Goal: Contribute content: Add original content to the website for others to see

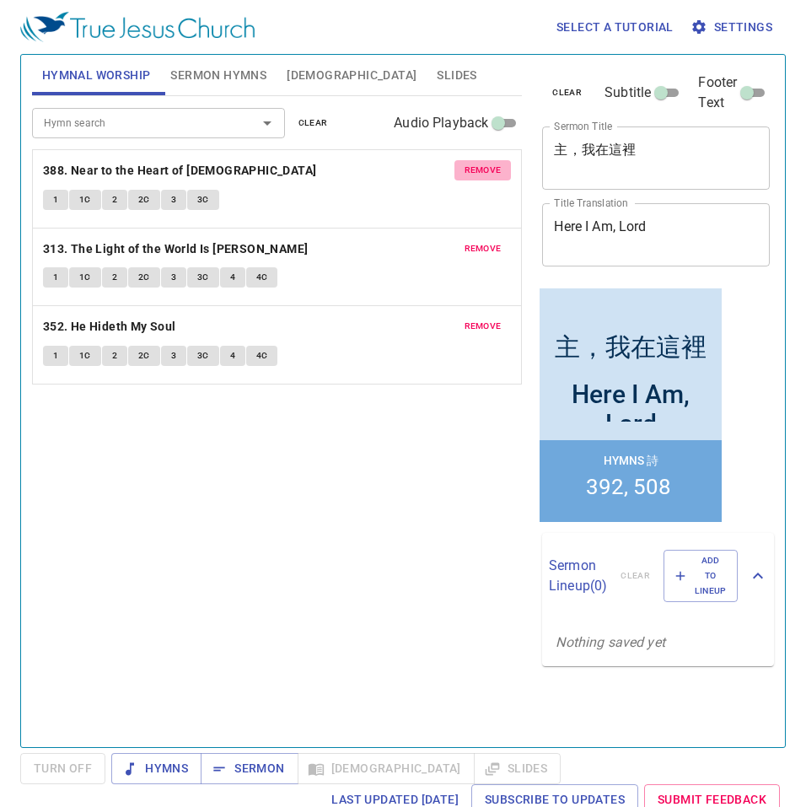
click at [465, 167] on span "remove" at bounding box center [483, 170] width 37 height 15
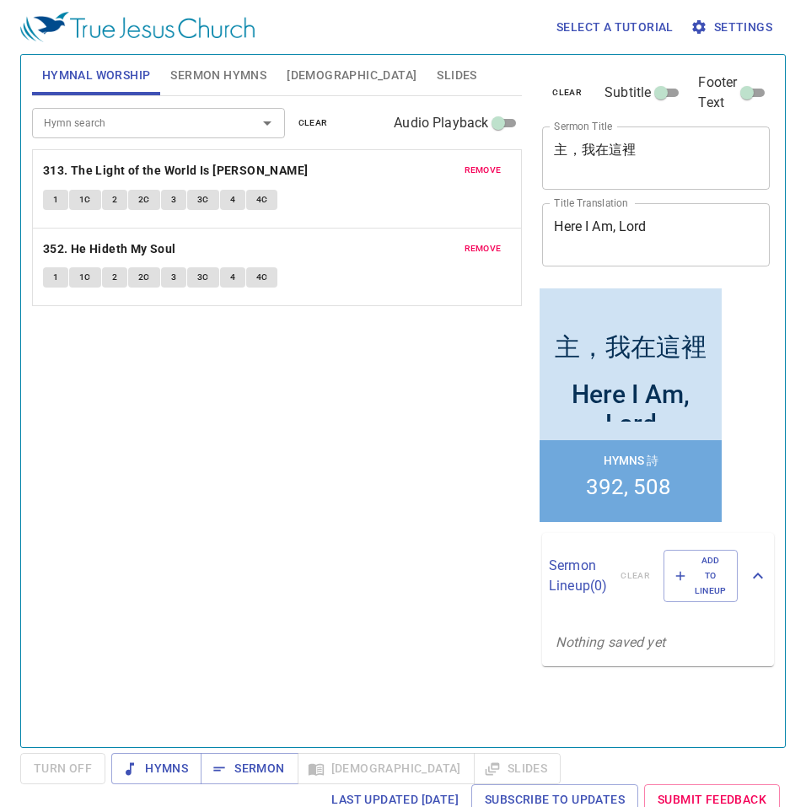
click at [465, 167] on span "remove" at bounding box center [483, 170] width 37 height 15
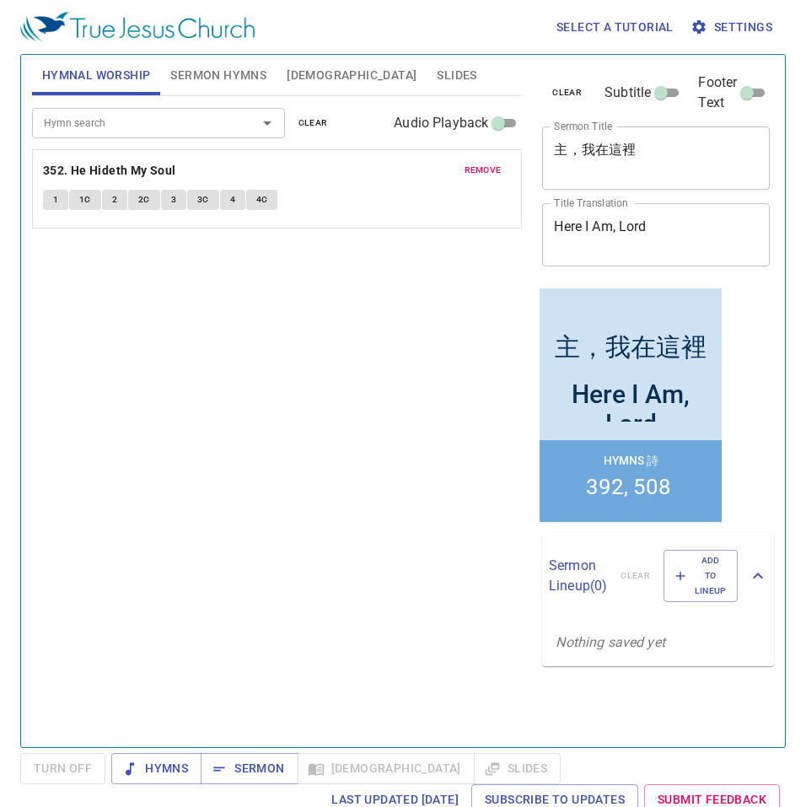
click at [465, 167] on span "remove" at bounding box center [483, 170] width 37 height 15
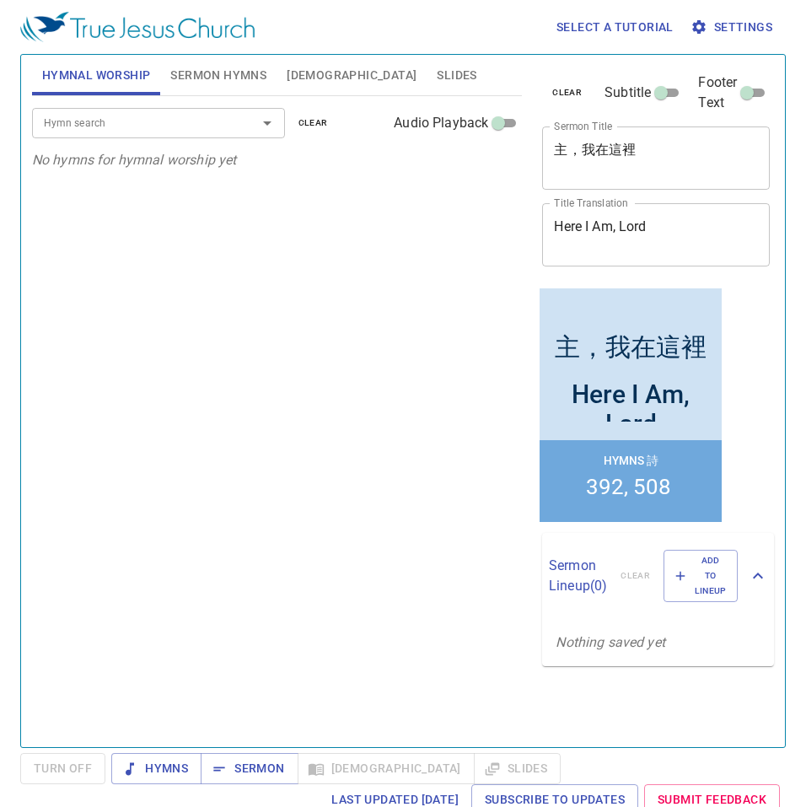
click at [552, 85] on span "clear" at bounding box center [567, 92] width 30 height 15
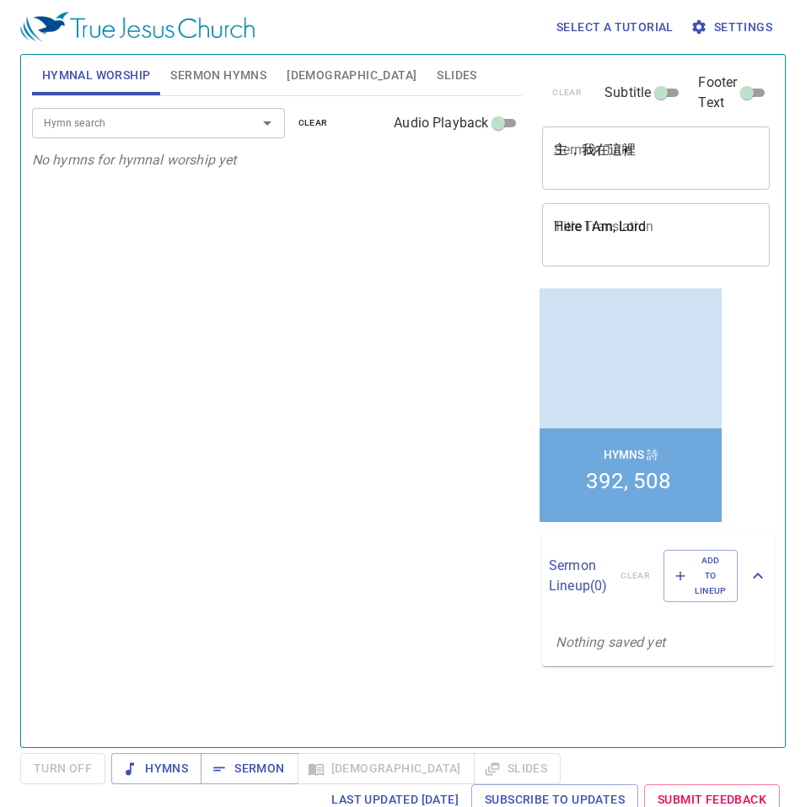
click at [197, 74] on span "Sermon Hymns" at bounding box center [218, 75] width 96 height 21
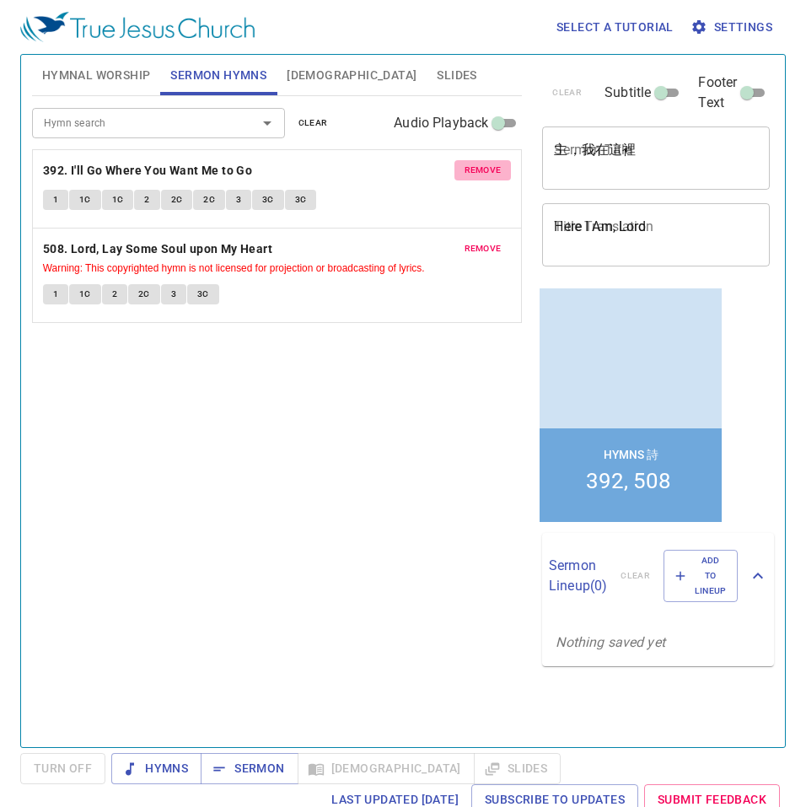
click at [465, 170] on span "remove" at bounding box center [483, 170] width 37 height 15
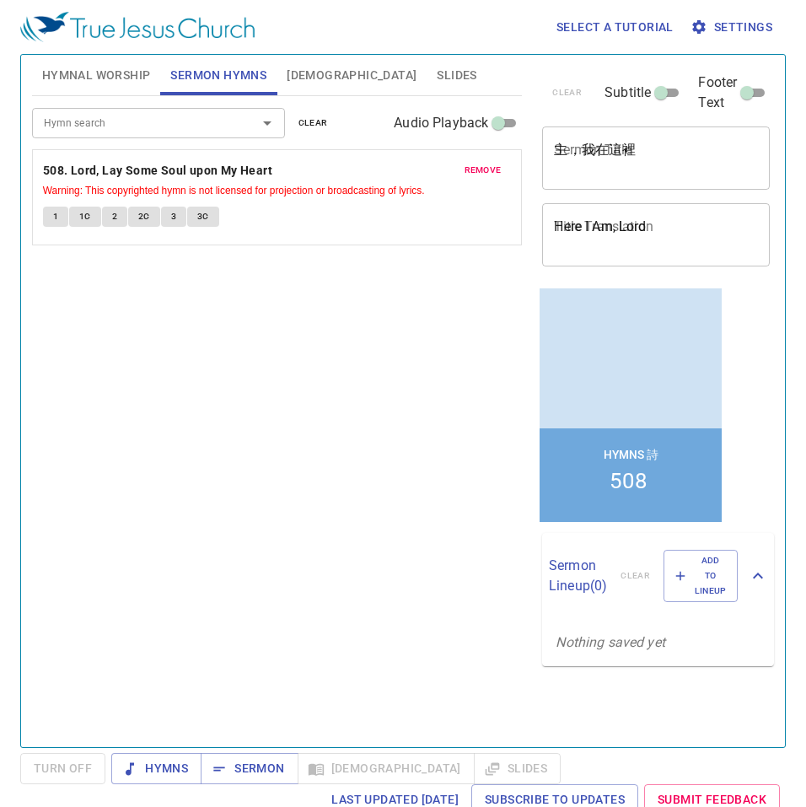
click at [465, 170] on span "remove" at bounding box center [483, 170] width 37 height 15
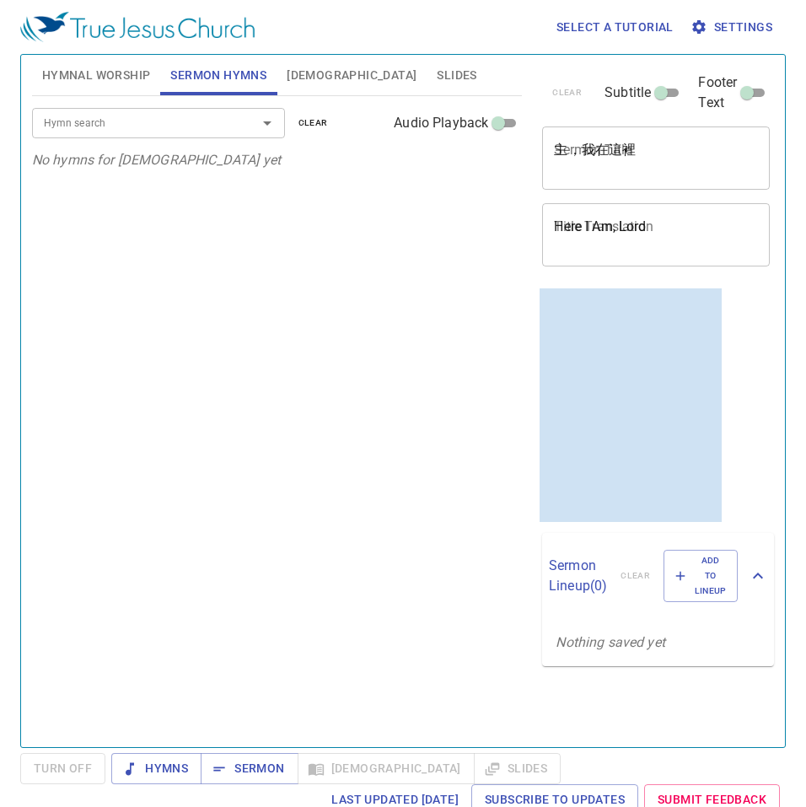
click at [567, 126] on div "主，我在這裡 x Sermon Title" at bounding box center [656, 157] width 228 height 63
paste textarea "神就是光 God is light"
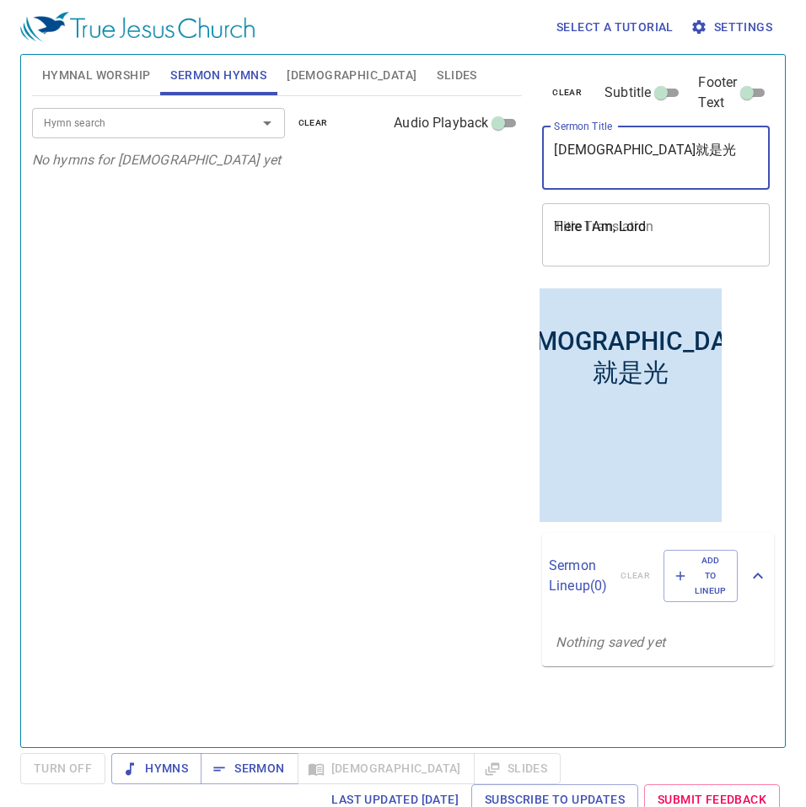
type textarea "[DEMOGRAPHIC_DATA]就是光"
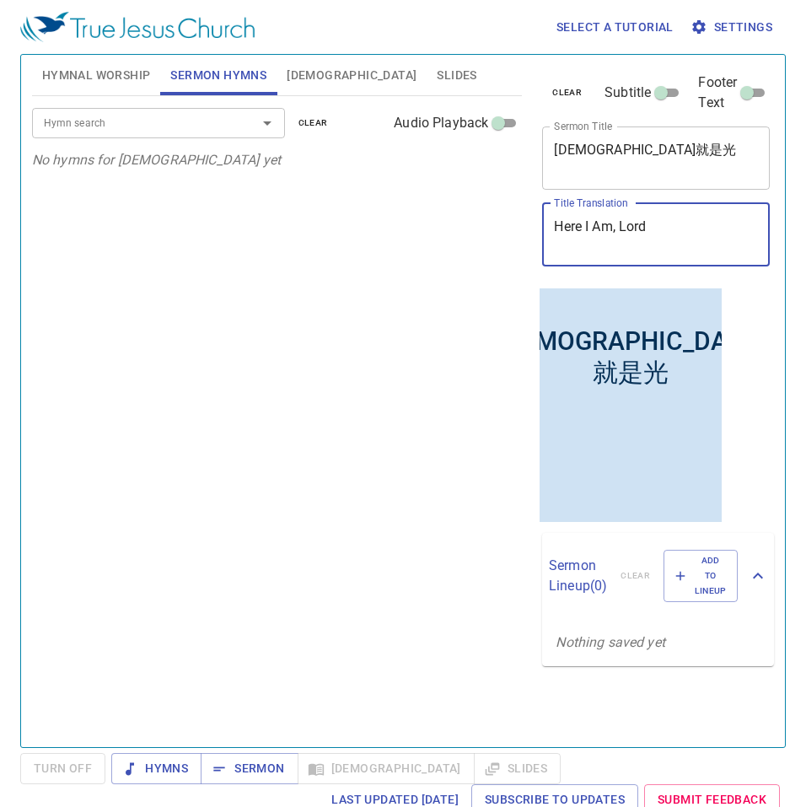
click at [585, 218] on textarea "Here I Am, Lord" at bounding box center [656, 234] width 204 height 32
paste textarea "[DEMOGRAPHIC_DATA] is light"
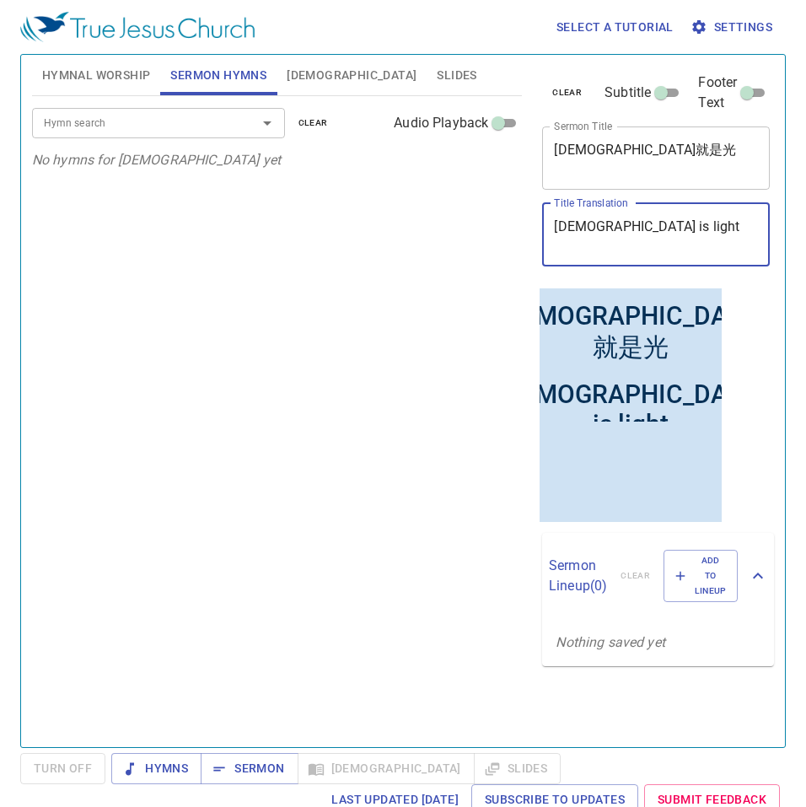
type textarea "[DEMOGRAPHIC_DATA] is light"
click at [157, 113] on input "Hymn search" at bounding box center [133, 122] width 193 height 19
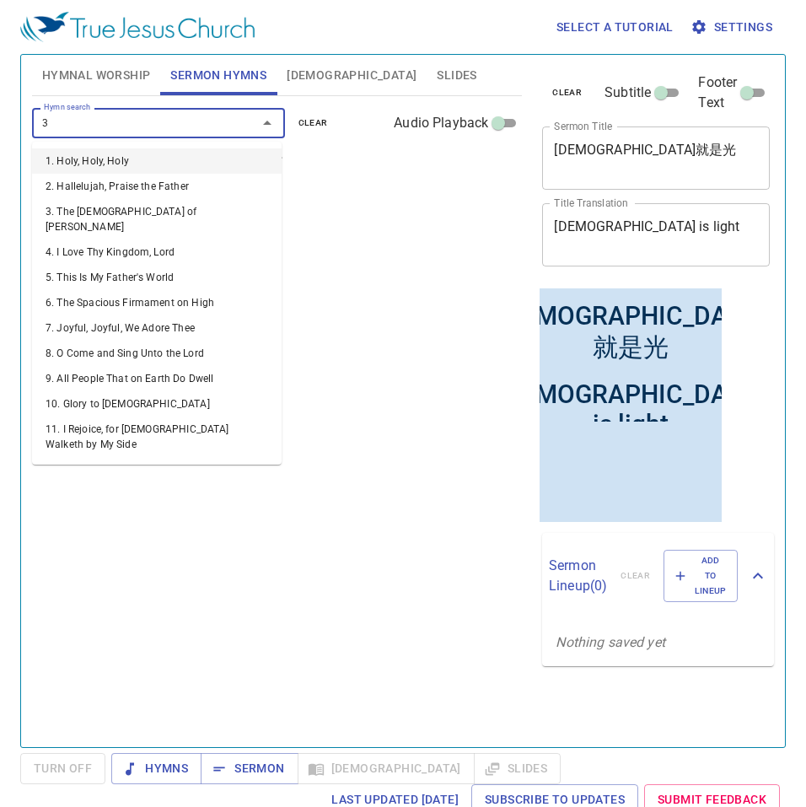
type input "35"
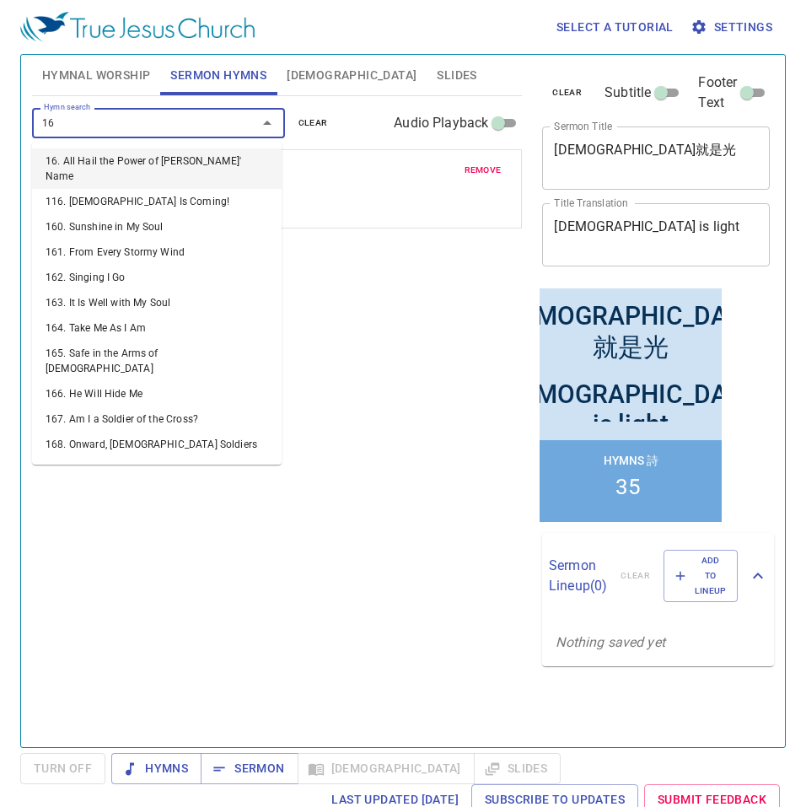
type input "160"
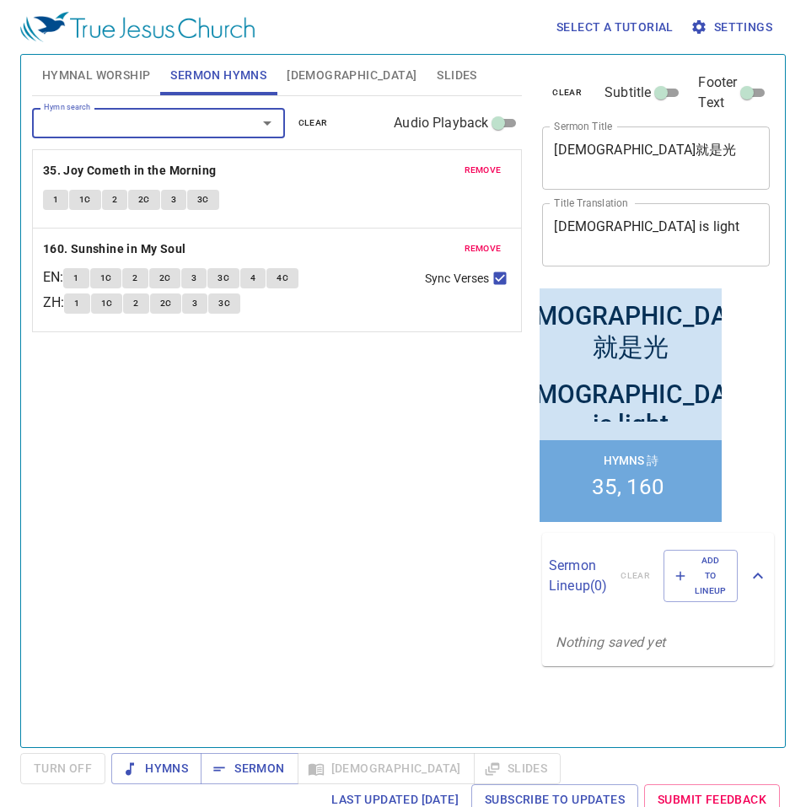
click at [136, 82] on span "Hymnal Worship" at bounding box center [96, 75] width 109 height 21
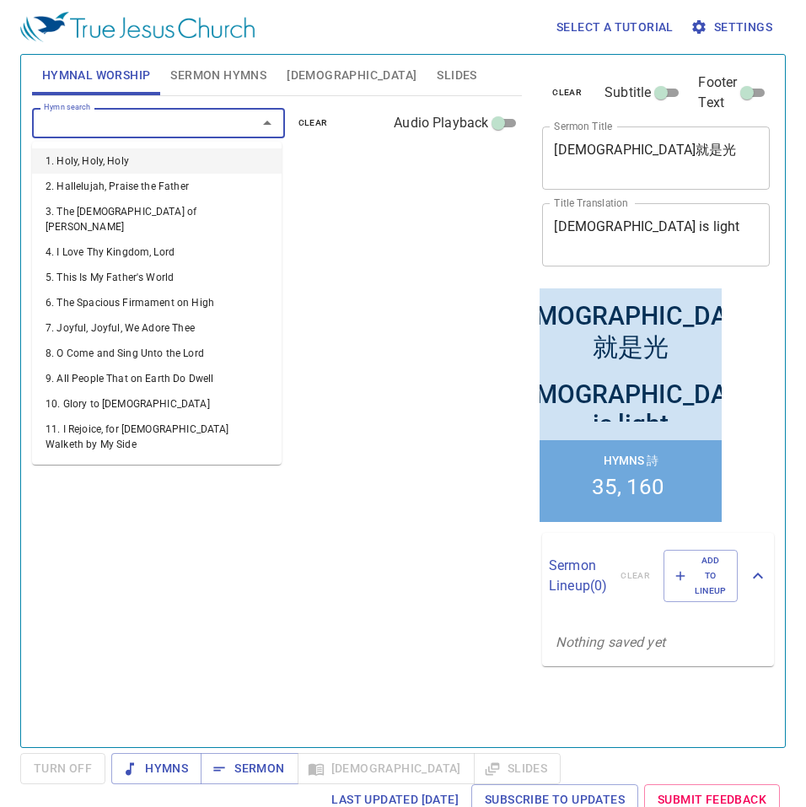
click at [219, 121] on input "Hymn search" at bounding box center [133, 122] width 193 height 19
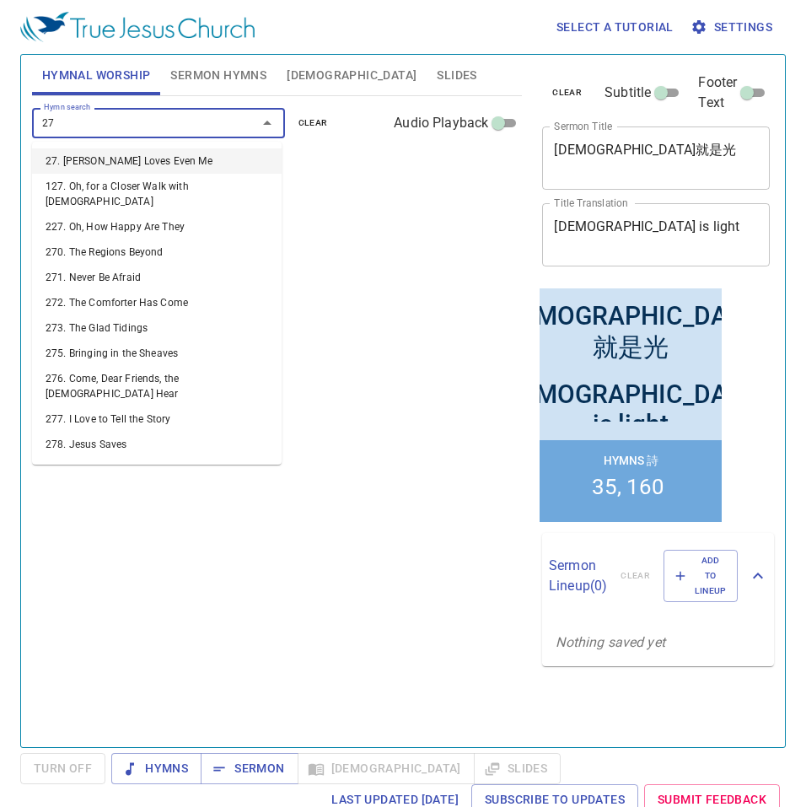
type input "277"
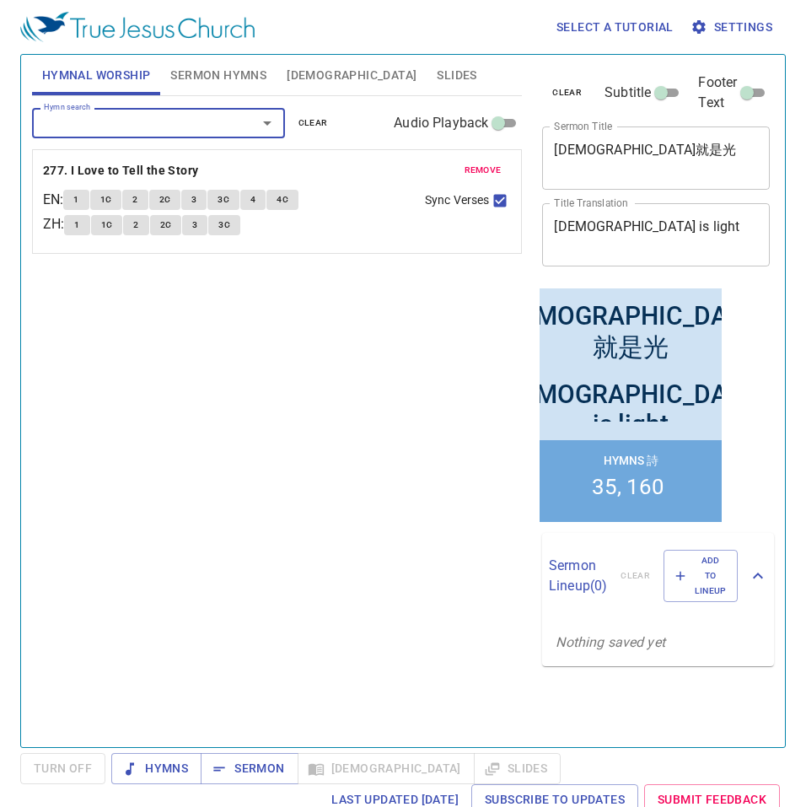
click at [164, 132] on input "Hymn search" at bounding box center [133, 122] width 193 height 19
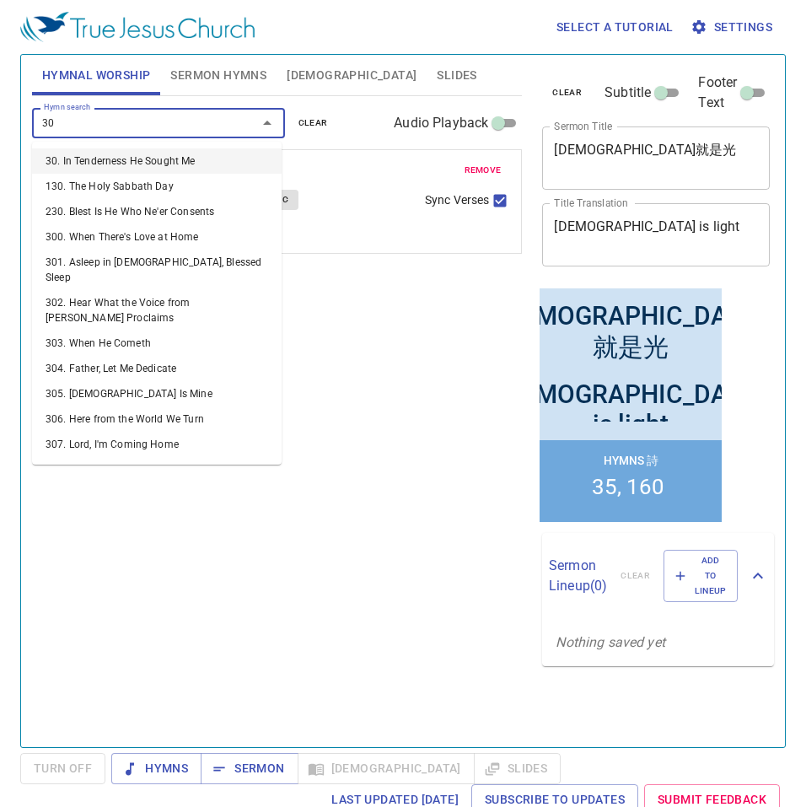
type input "307"
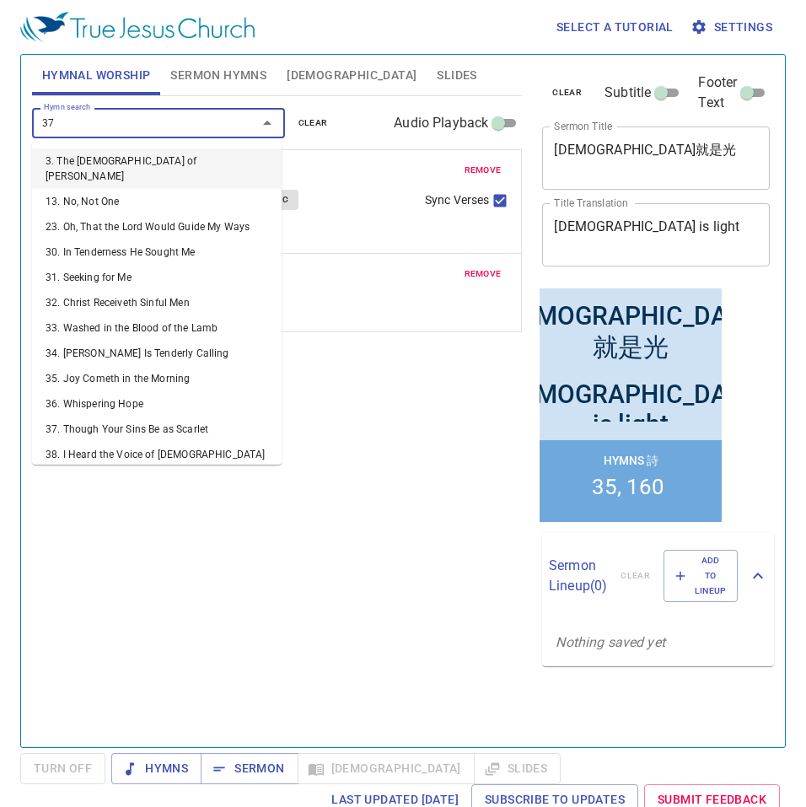
type input "377"
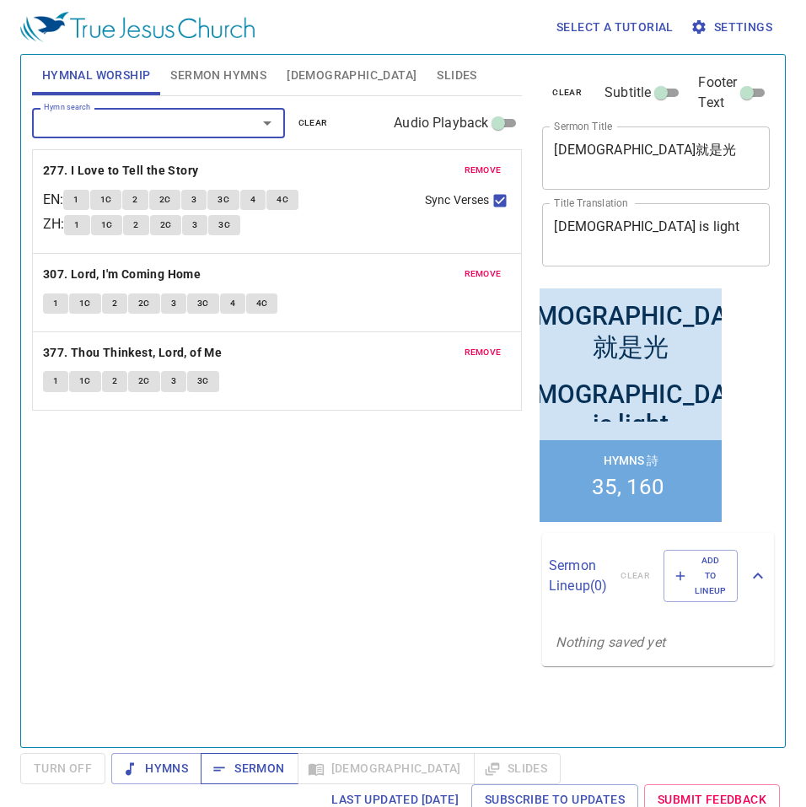
click at [265, 761] on span "Sermon" at bounding box center [249, 768] width 70 height 21
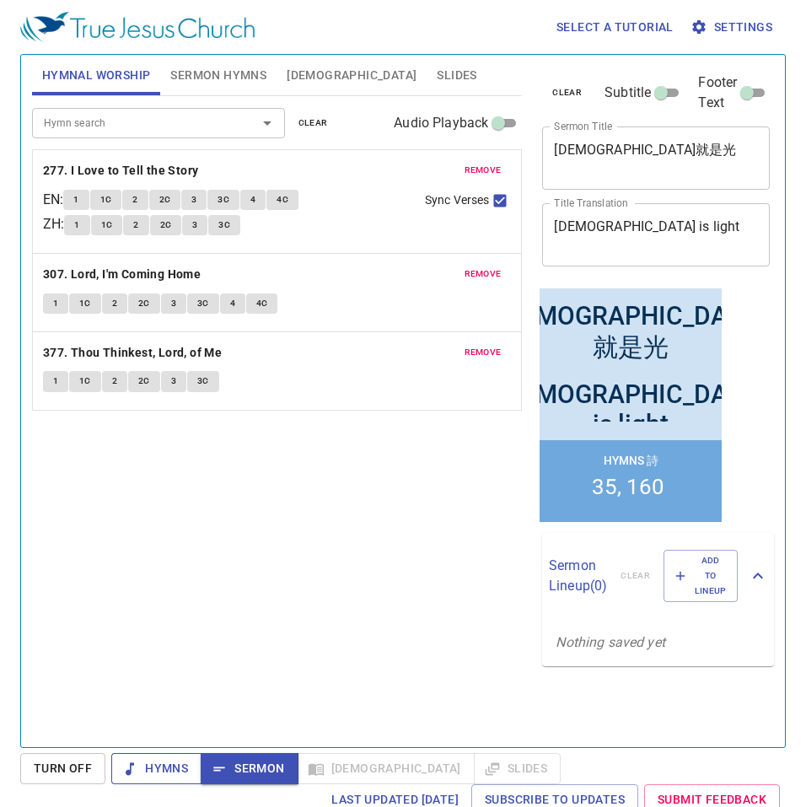
click at [168, 767] on span "Hymns" at bounding box center [156, 768] width 63 height 21
click at [437, 66] on span "Slides" at bounding box center [457, 75] width 40 height 21
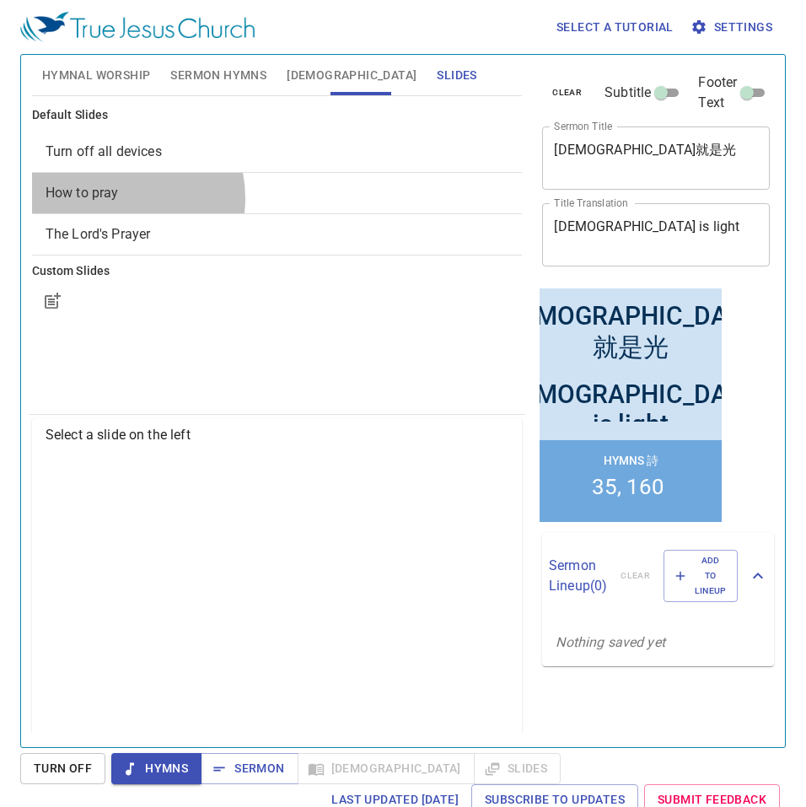
click at [112, 198] on span "How to pray" at bounding box center [82, 193] width 73 height 16
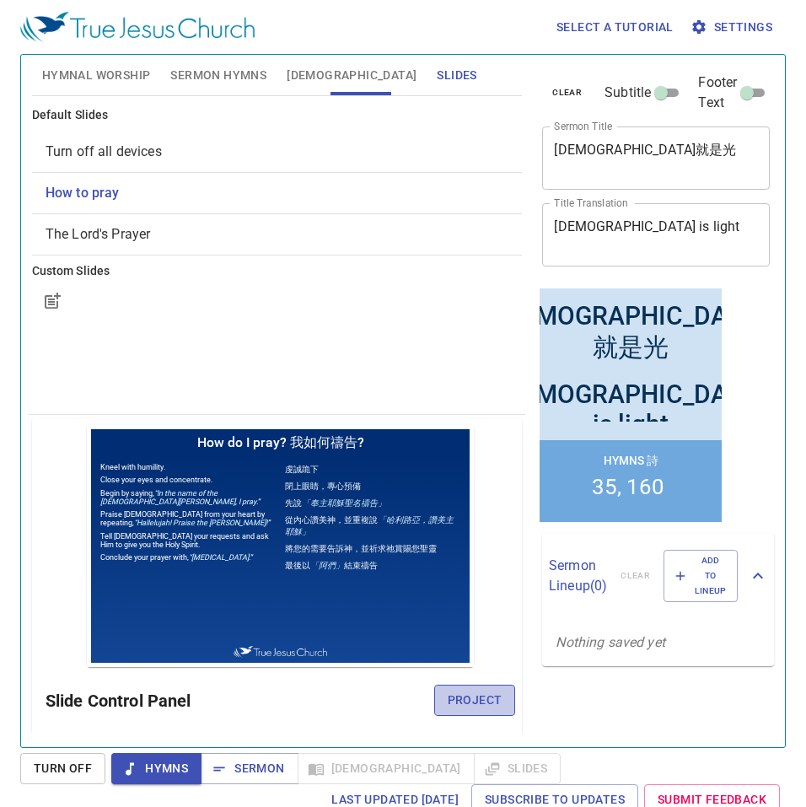
click at [448, 690] on span "Project" at bounding box center [475, 700] width 55 height 21
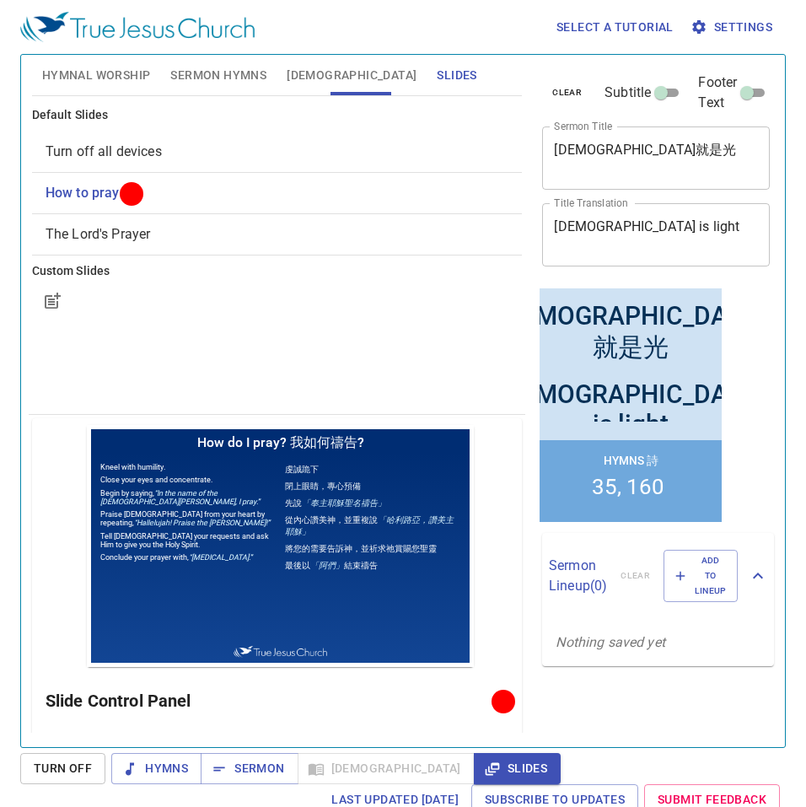
click at [99, 83] on span "Hymnal Worship" at bounding box center [96, 75] width 109 height 21
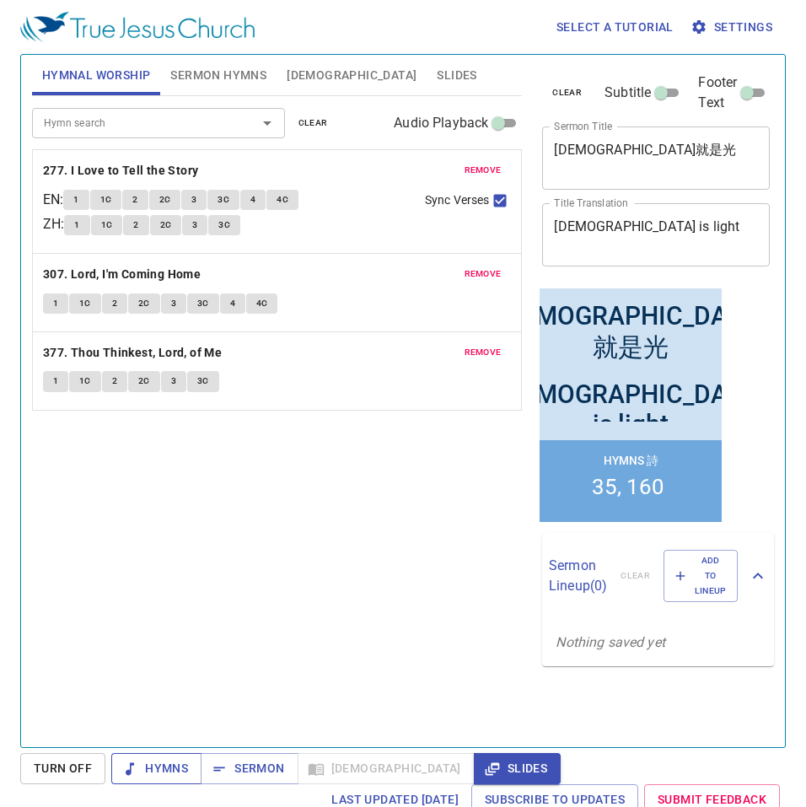
click at [179, 776] on span "Hymns" at bounding box center [156, 768] width 63 height 21
click at [487, 768] on span "Slides" at bounding box center [517, 768] width 60 height 21
click at [437, 69] on span "Slides" at bounding box center [457, 75] width 40 height 21
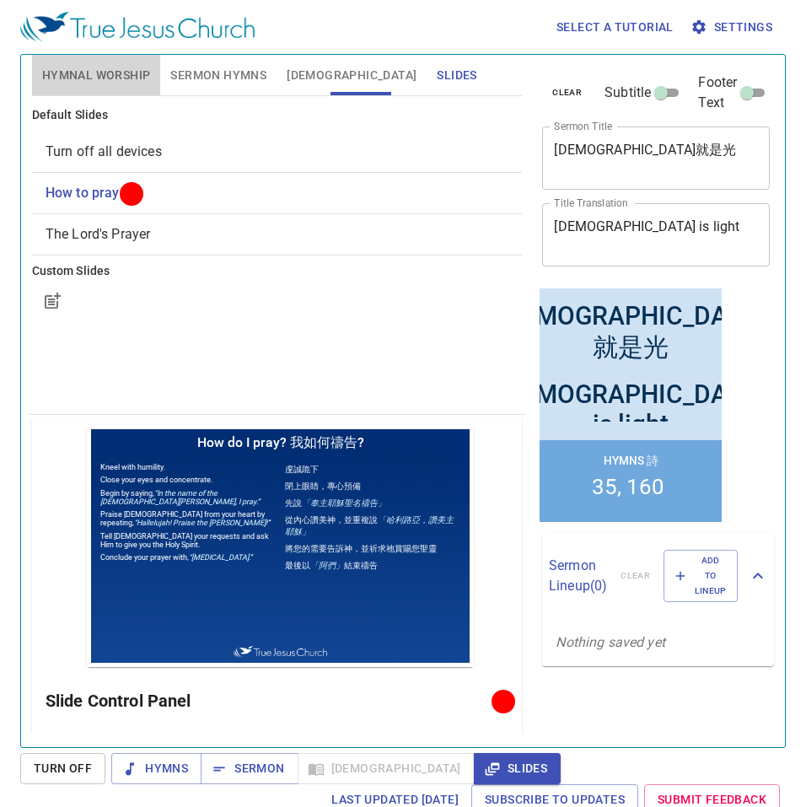
click at [115, 68] on span "Hymnal Worship" at bounding box center [96, 75] width 109 height 21
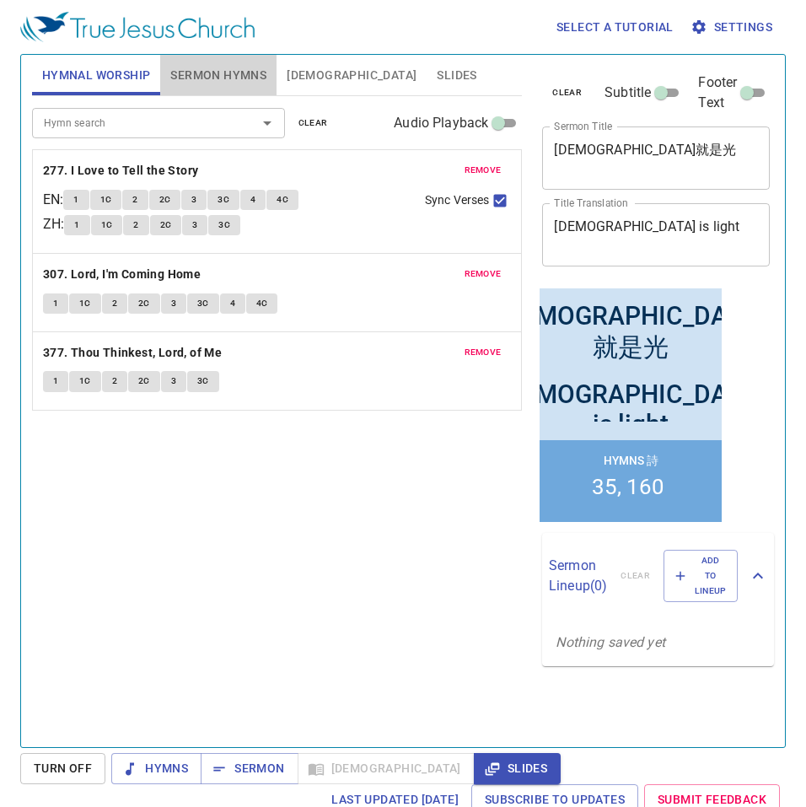
click at [242, 84] on span "Sermon Hymns" at bounding box center [218, 75] width 96 height 21
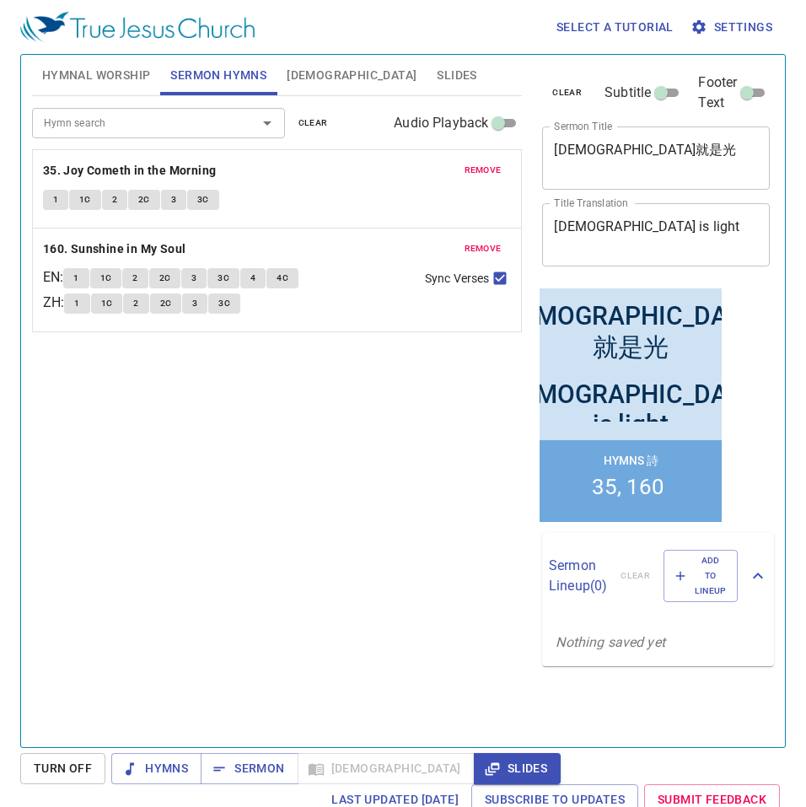
click at [138, 73] on span "Hymnal Worship" at bounding box center [96, 75] width 109 height 21
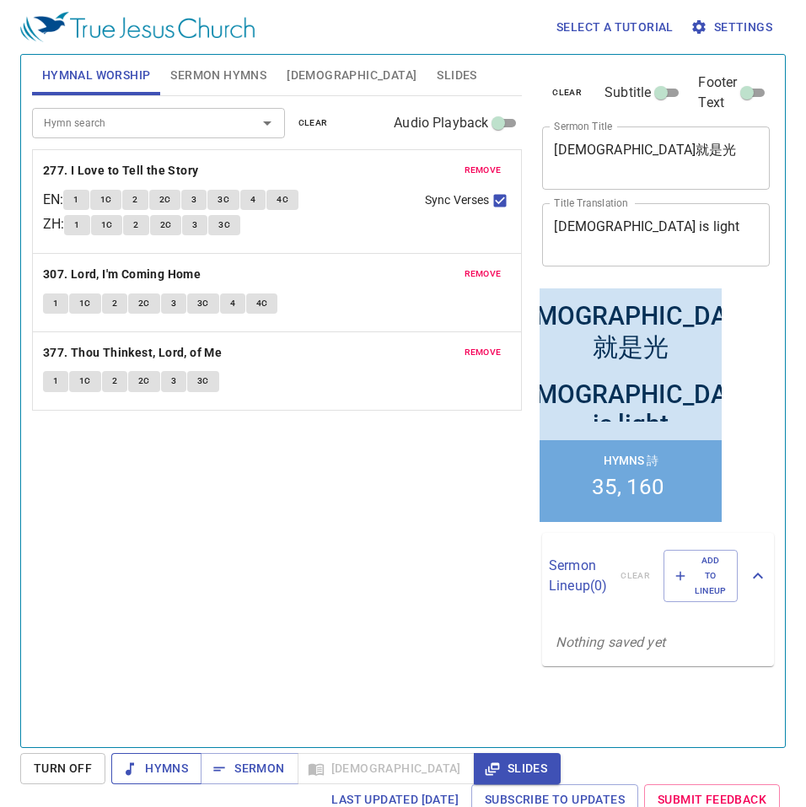
click at [170, 761] on span "Hymns" at bounding box center [156, 768] width 63 height 21
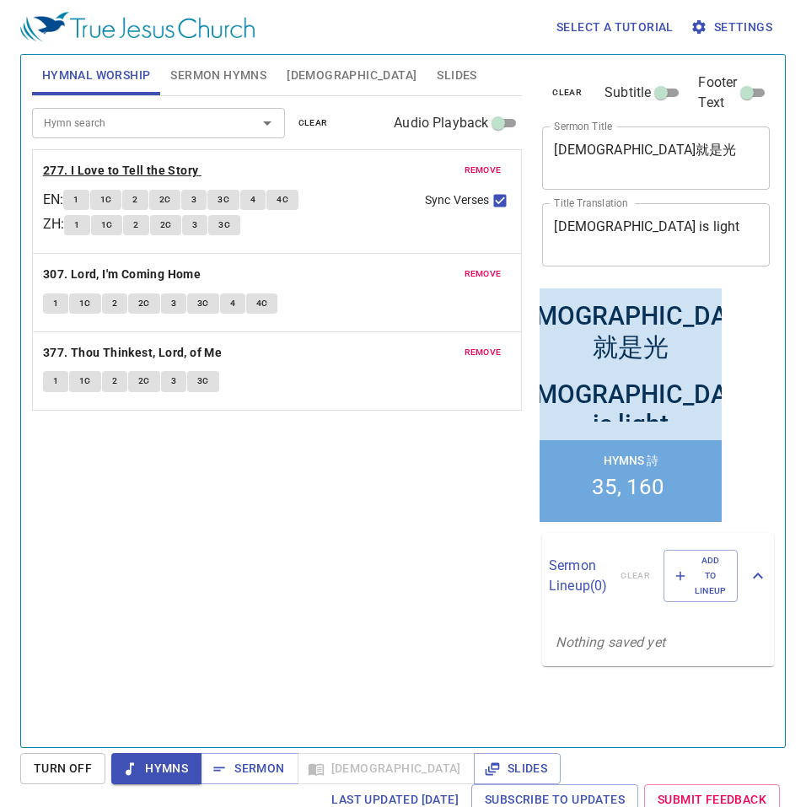
click at [131, 170] on b "277. I Love to Tell the Story" at bounding box center [121, 170] width 156 height 21
click at [78, 197] on span "1" at bounding box center [75, 199] width 5 height 15
click at [112, 201] on span "1C" at bounding box center [106, 199] width 12 height 15
click at [136, 197] on button "2" at bounding box center [134, 200] width 25 height 20
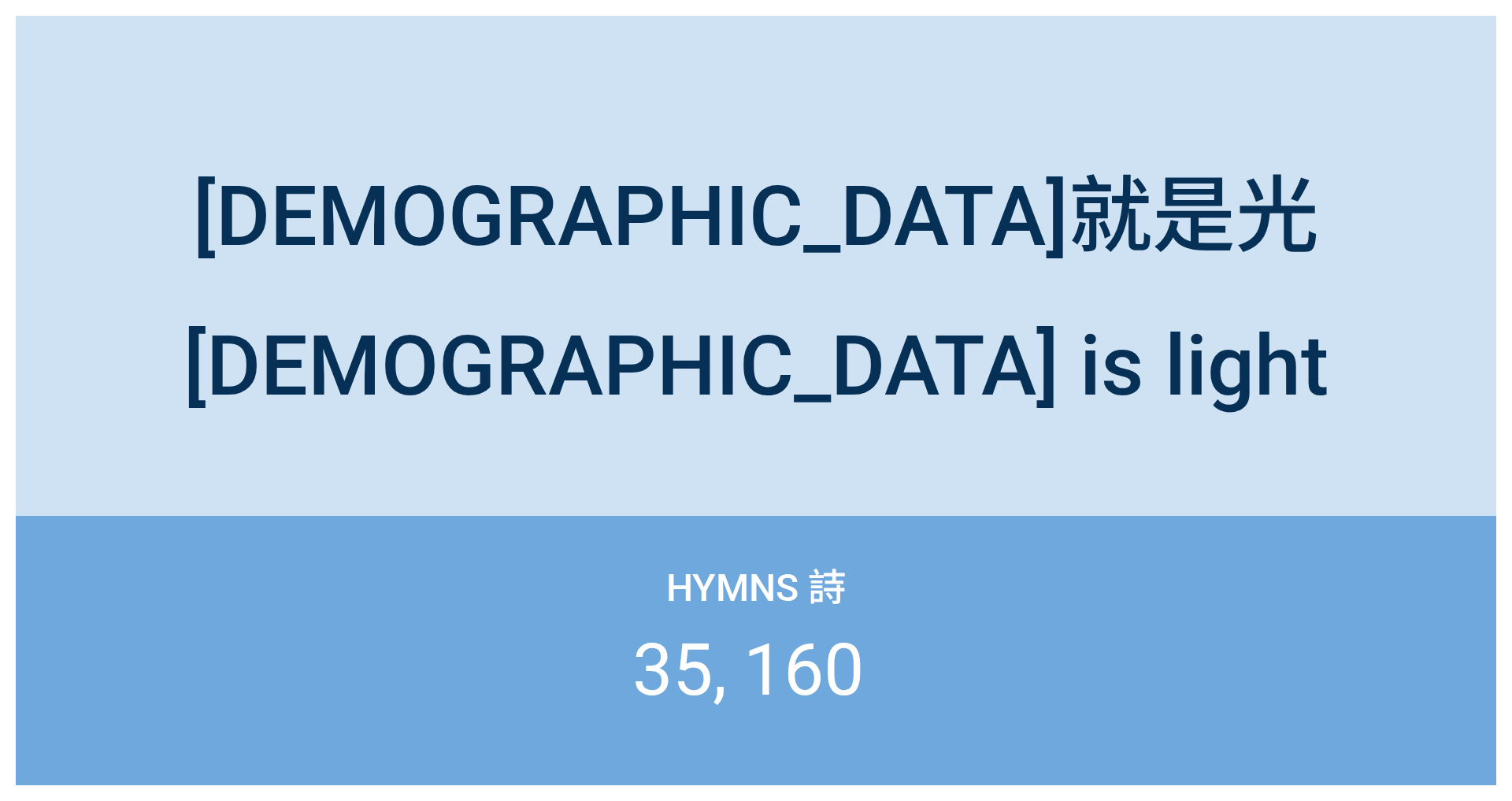
click at [1468, 751] on button "button" at bounding box center [1473, 762] width 37 height 37
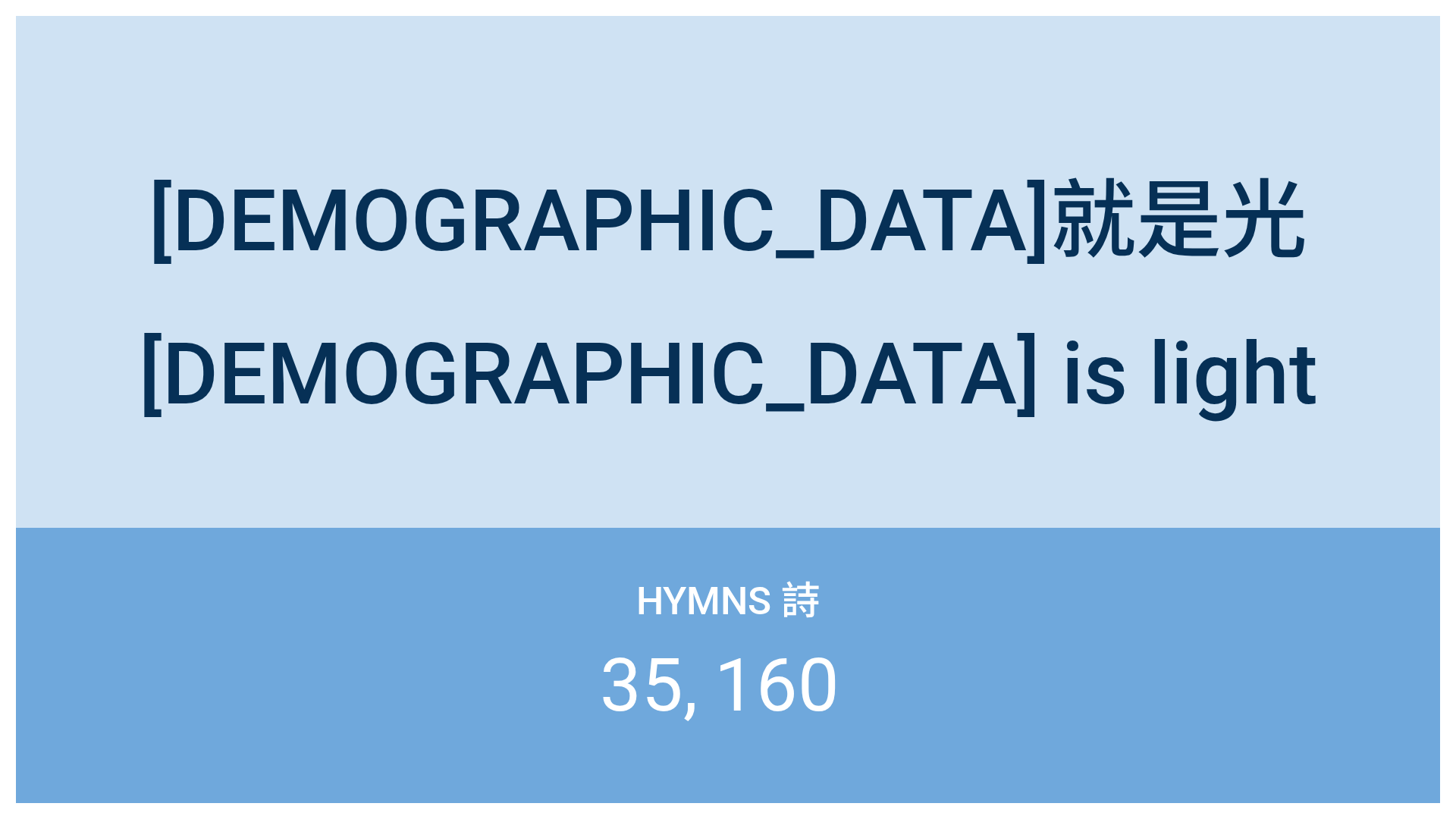
click at [1075, 263] on div "[DEMOGRAPHIC_DATA]就是光" at bounding box center [728, 174] width 1425 height 236
click at [352, 328] on div "[DEMOGRAPHIC_DATA] is light" at bounding box center [728, 378] width 1425 height 173
click at [1395, 280] on div "[DEMOGRAPHIC_DATA]就是光" at bounding box center [728, 174] width 1425 height 236
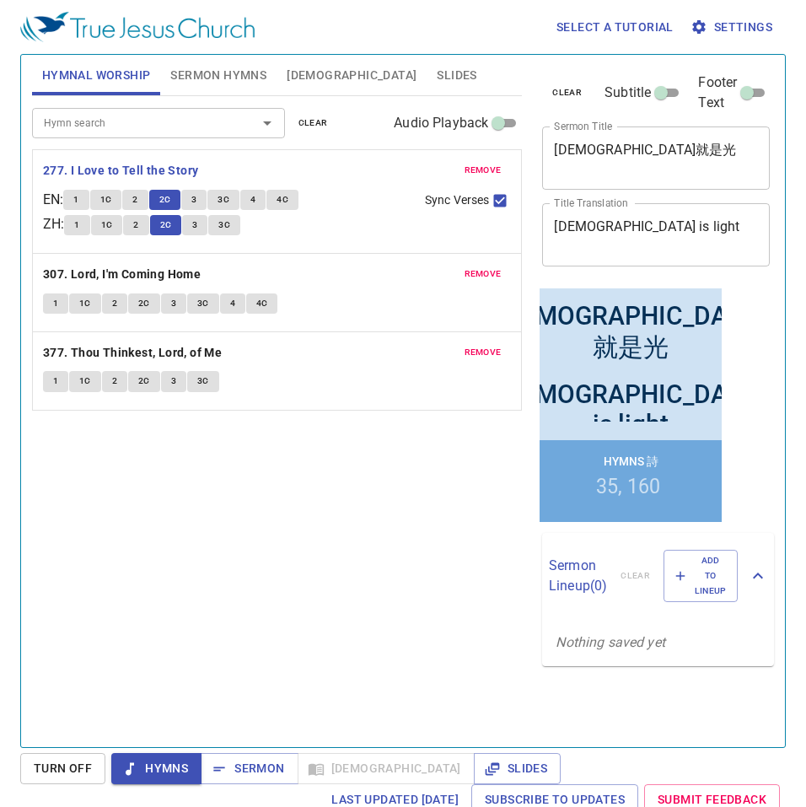
click at [196, 206] on span "3" at bounding box center [193, 199] width 5 height 15
click at [224, 204] on span "3C" at bounding box center [224, 199] width 12 height 15
click at [255, 203] on button "4" at bounding box center [252, 200] width 25 height 20
click at [288, 202] on span "4C" at bounding box center [283, 199] width 12 height 15
click at [99, 267] on b "307. Lord, I'm Coming Home" at bounding box center [122, 274] width 158 height 21
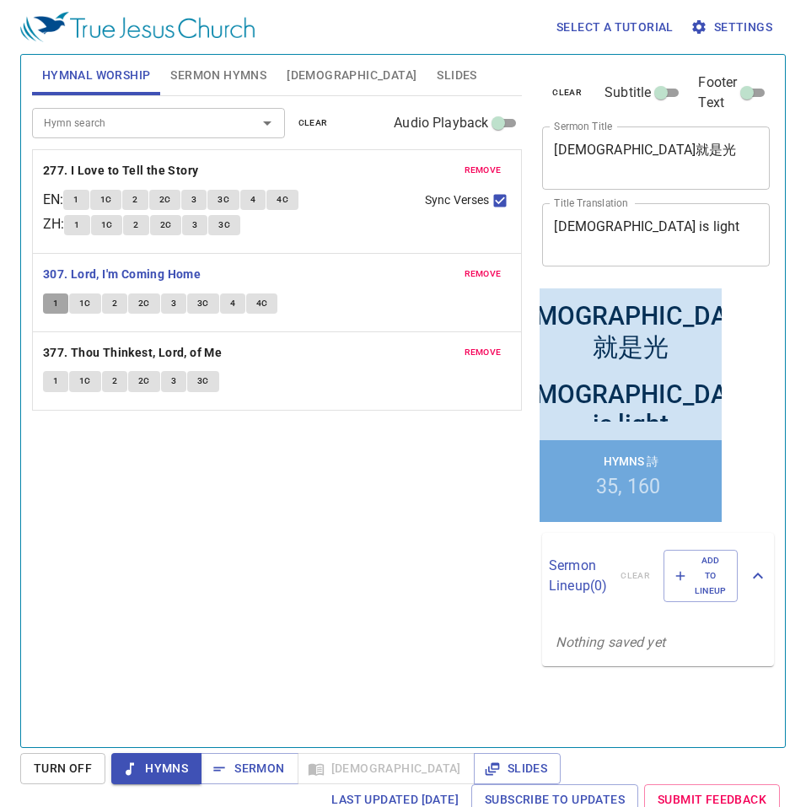
click at [58, 304] on button "1" at bounding box center [55, 303] width 25 height 20
click at [89, 308] on span "1C" at bounding box center [85, 303] width 12 height 15
click at [115, 308] on span "2" at bounding box center [114, 303] width 5 height 15
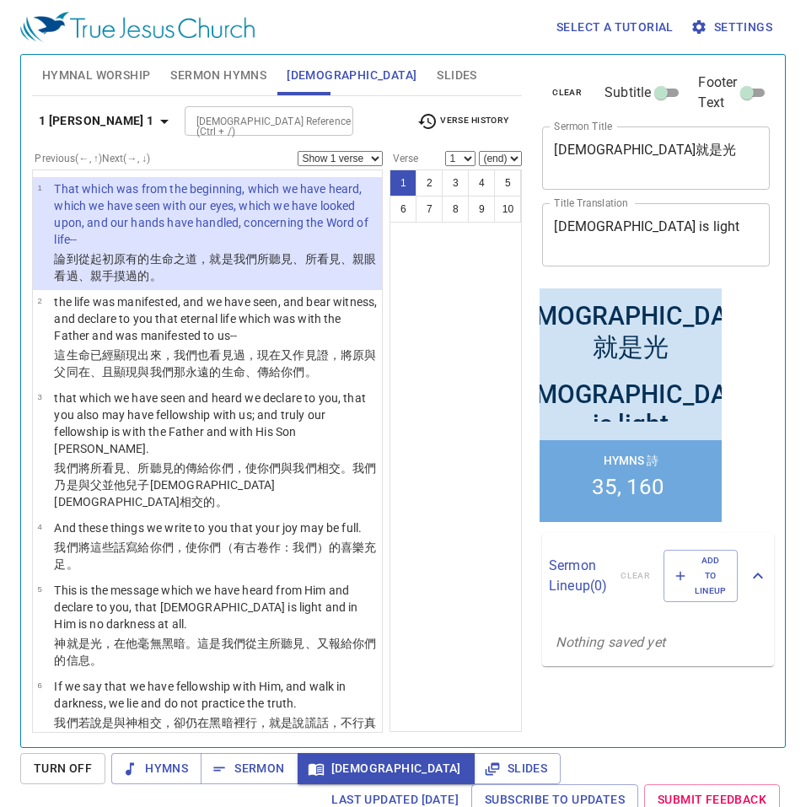
click at [111, 582] on p "This is the message which we have heard from Him and declare to you, that God i…" at bounding box center [215, 607] width 323 height 51
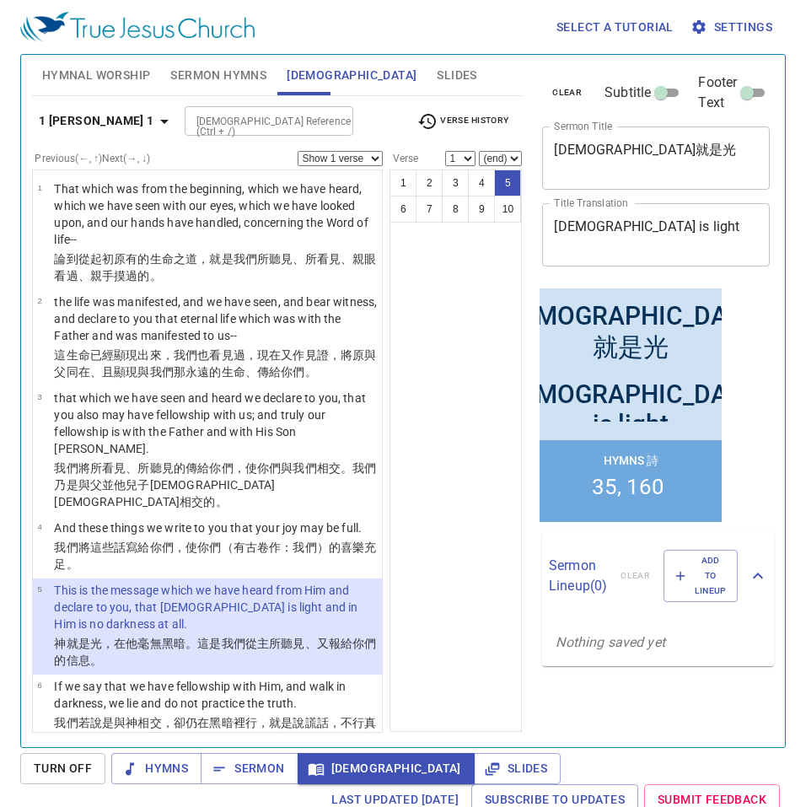
select select "5"
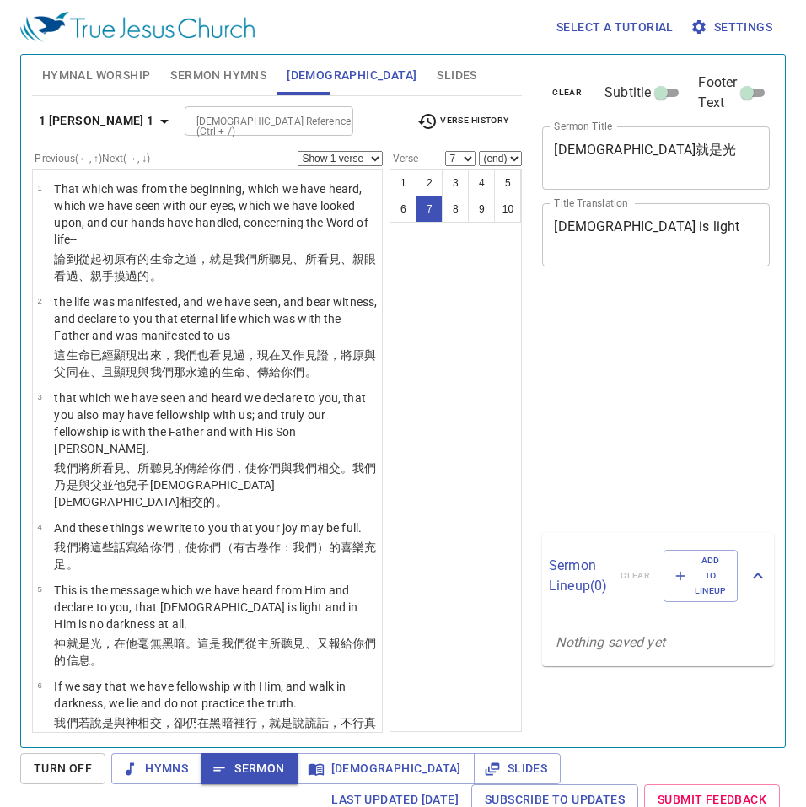
select select "7"
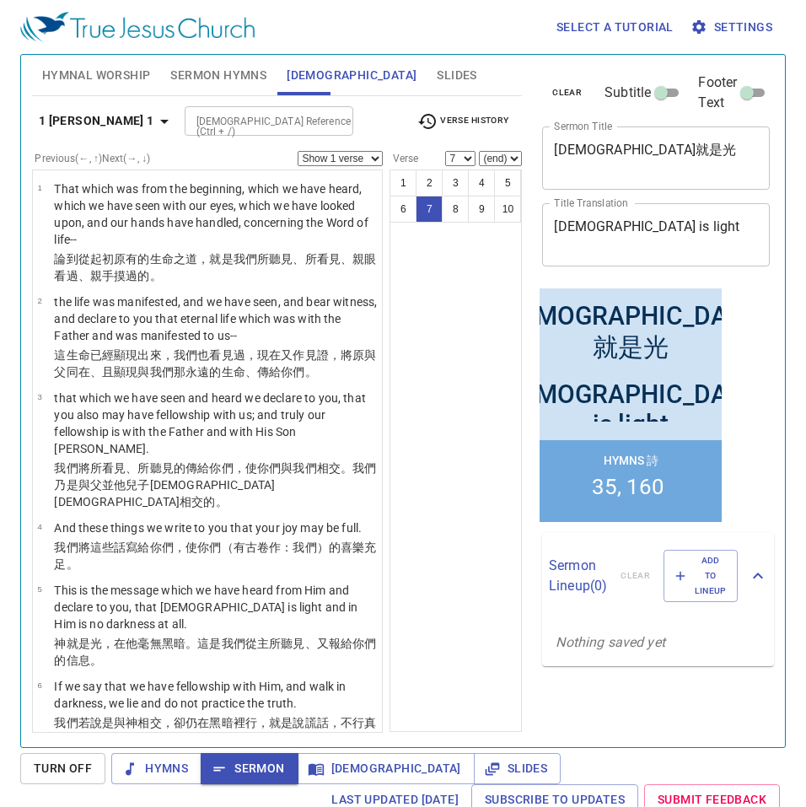
scroll to position [260, 0]
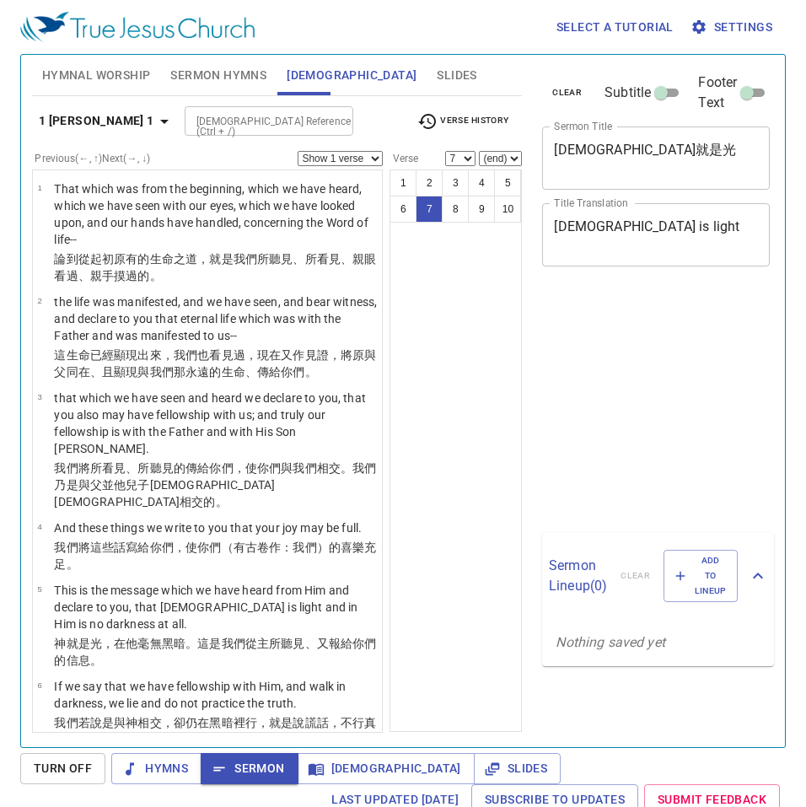
select select "7"
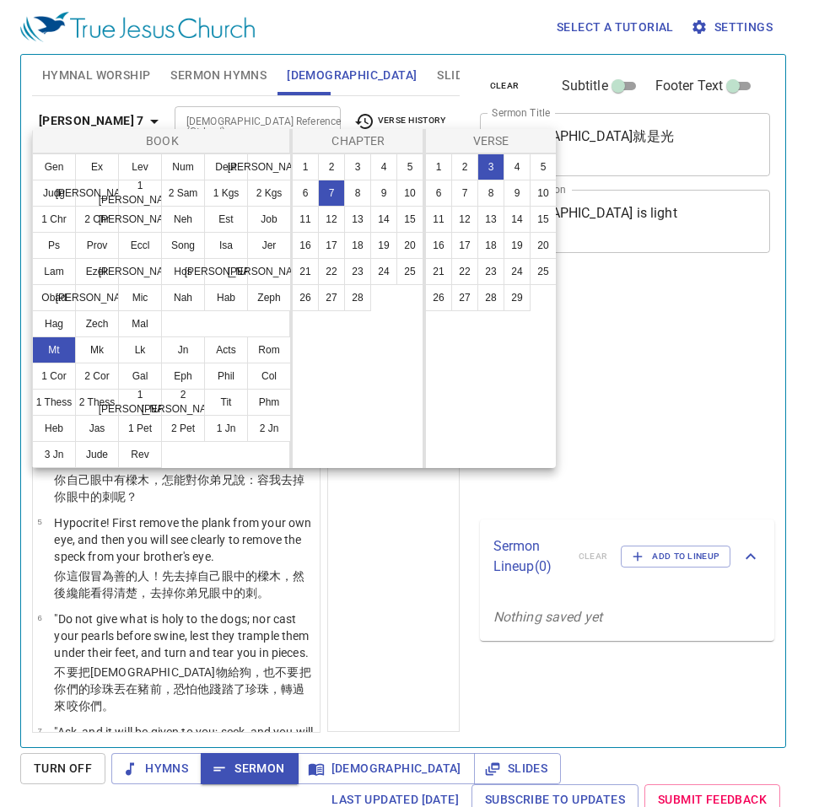
select select "3"
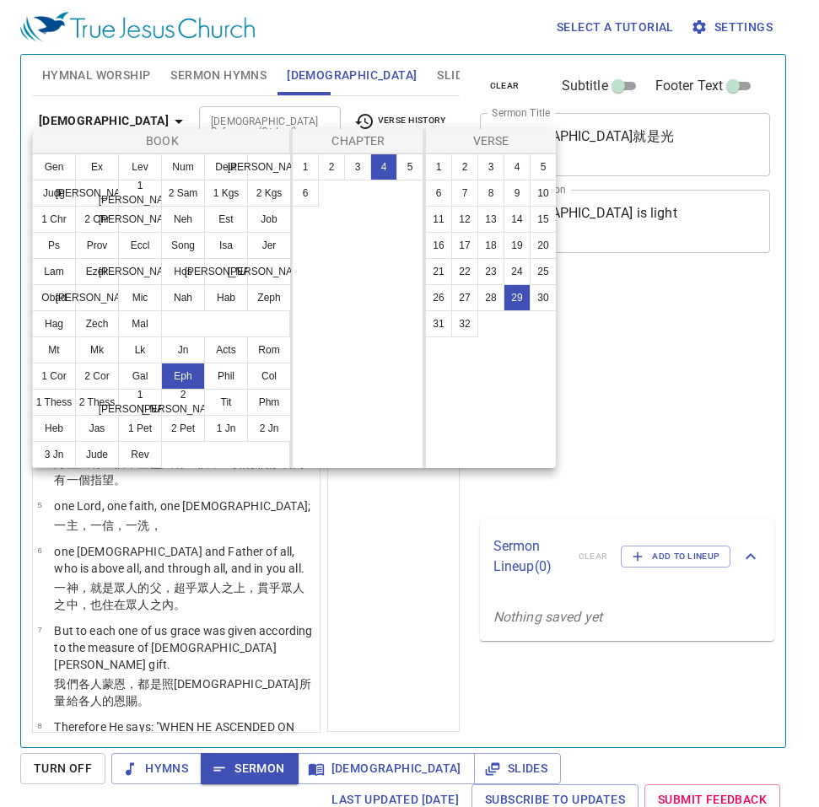
select select "29"
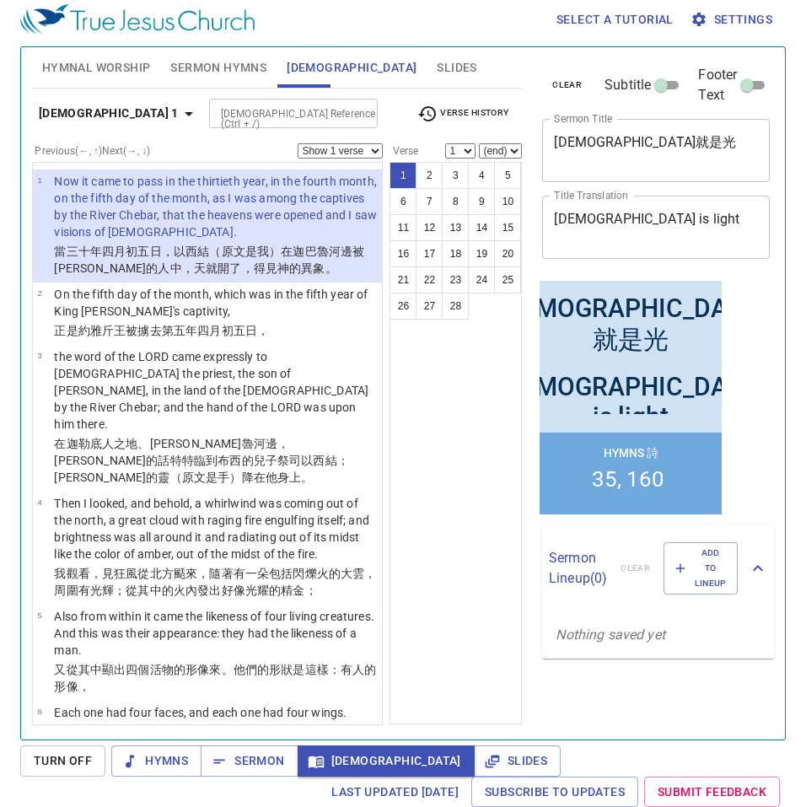
scroll to position [8, 0]
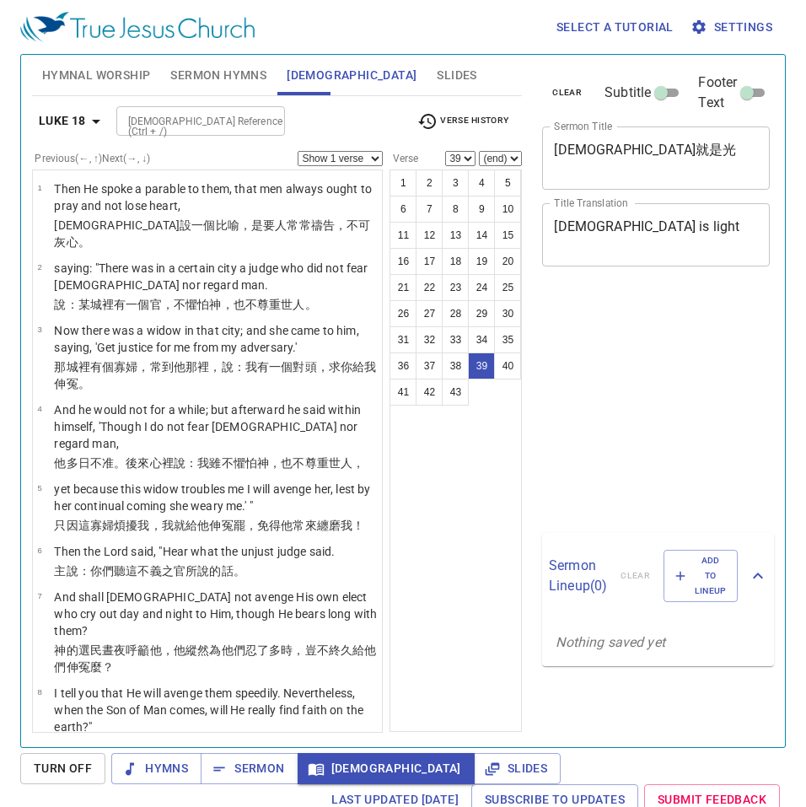
select select "39"
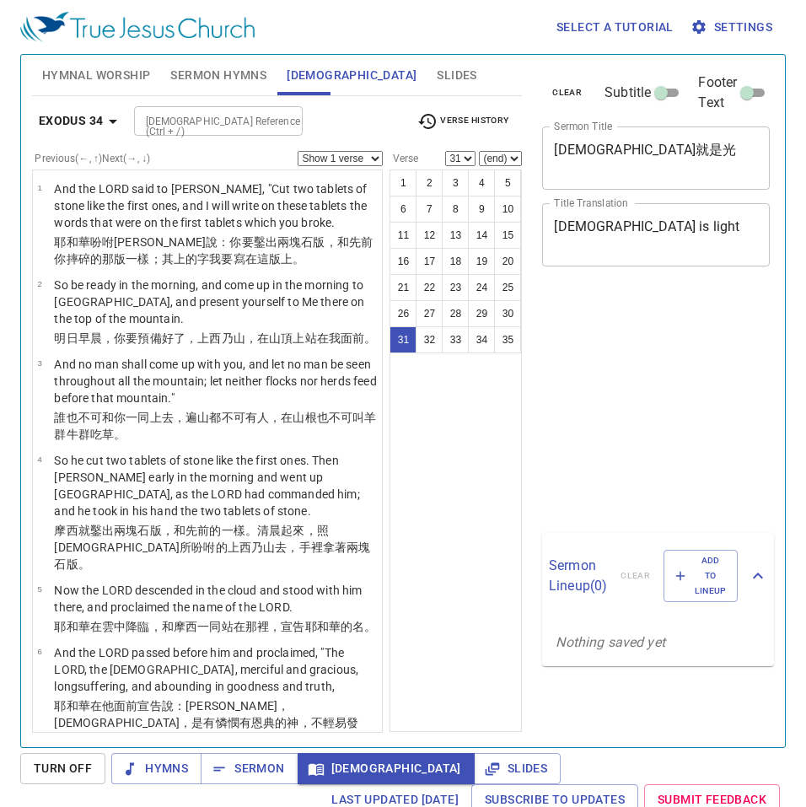
scroll to position [8, 0]
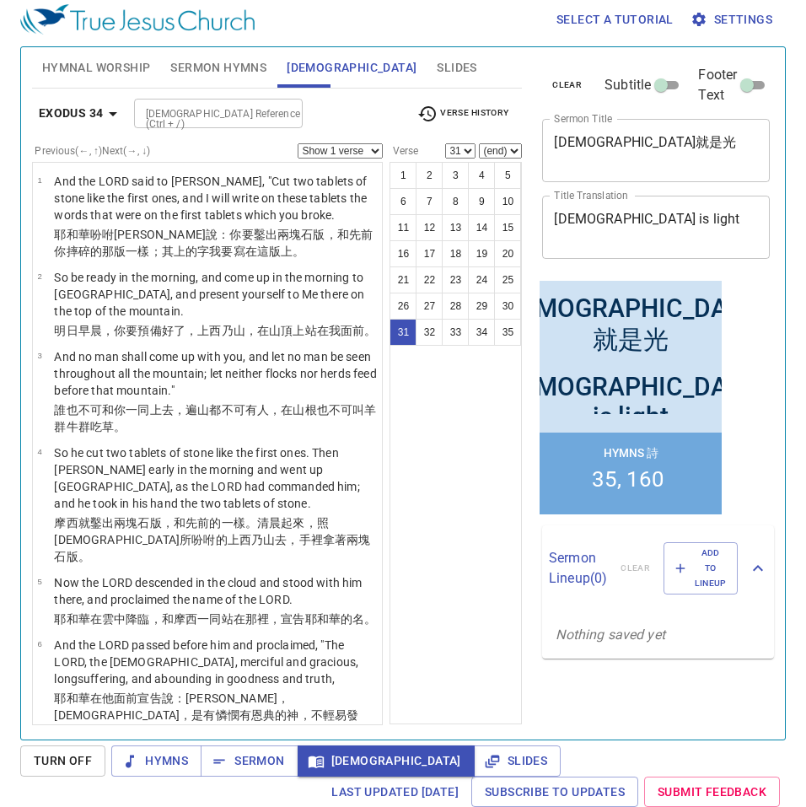
select select "35"
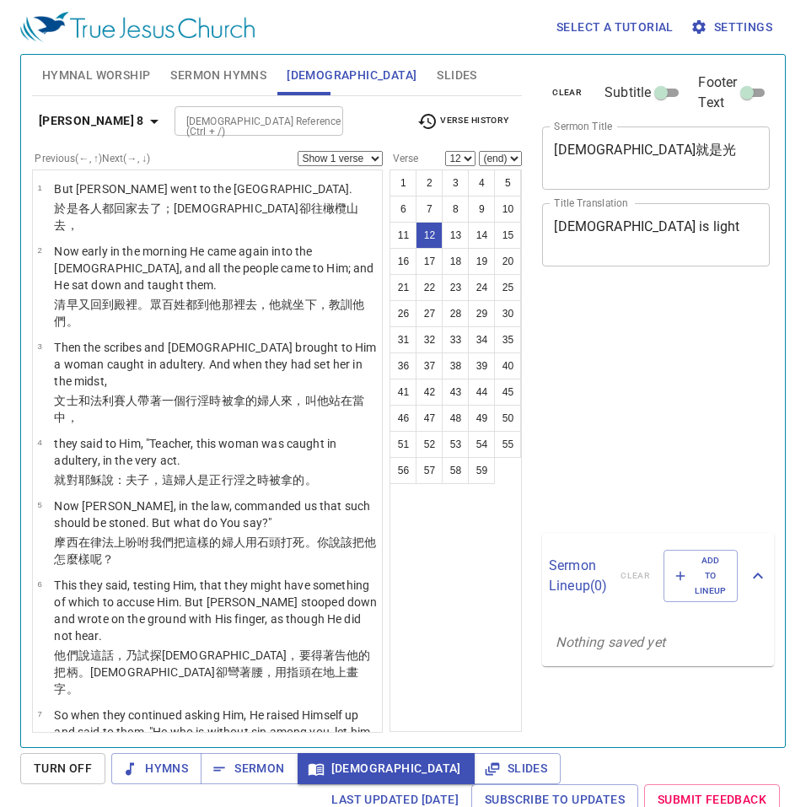
select select "12"
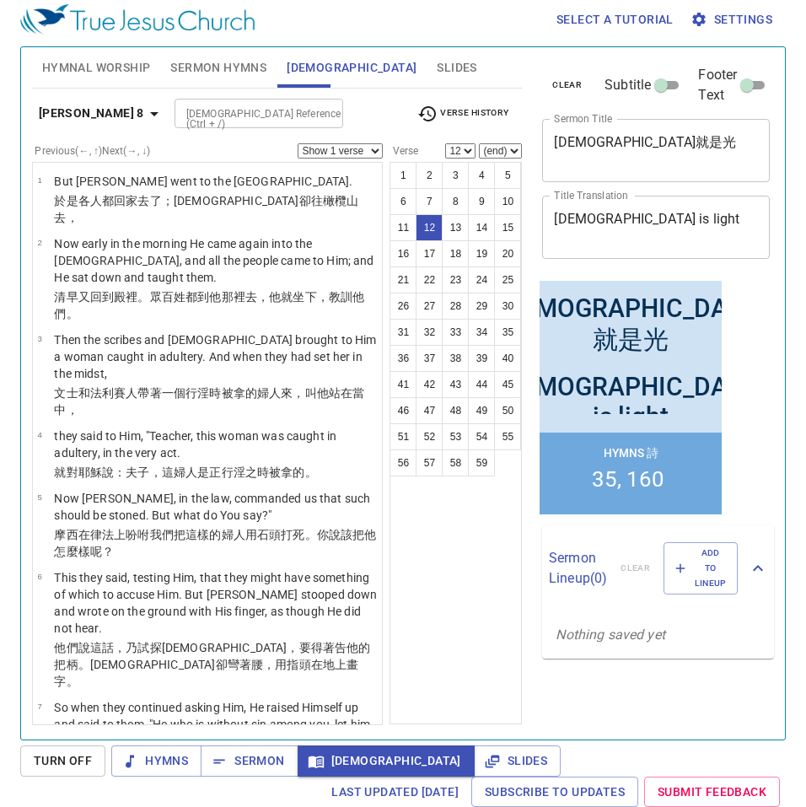
scroll to position [841, 0]
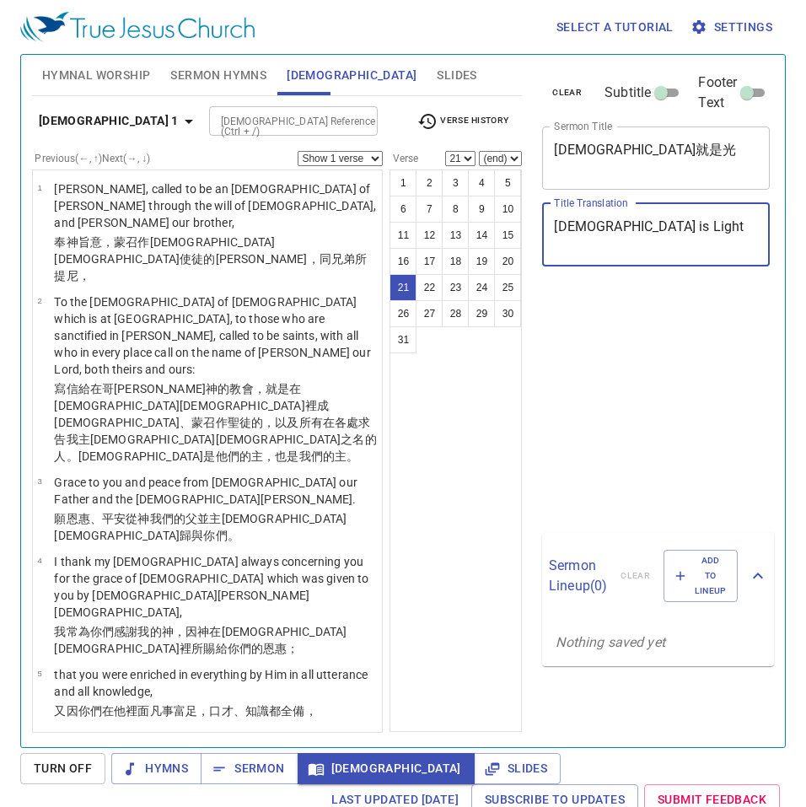
select select "21"
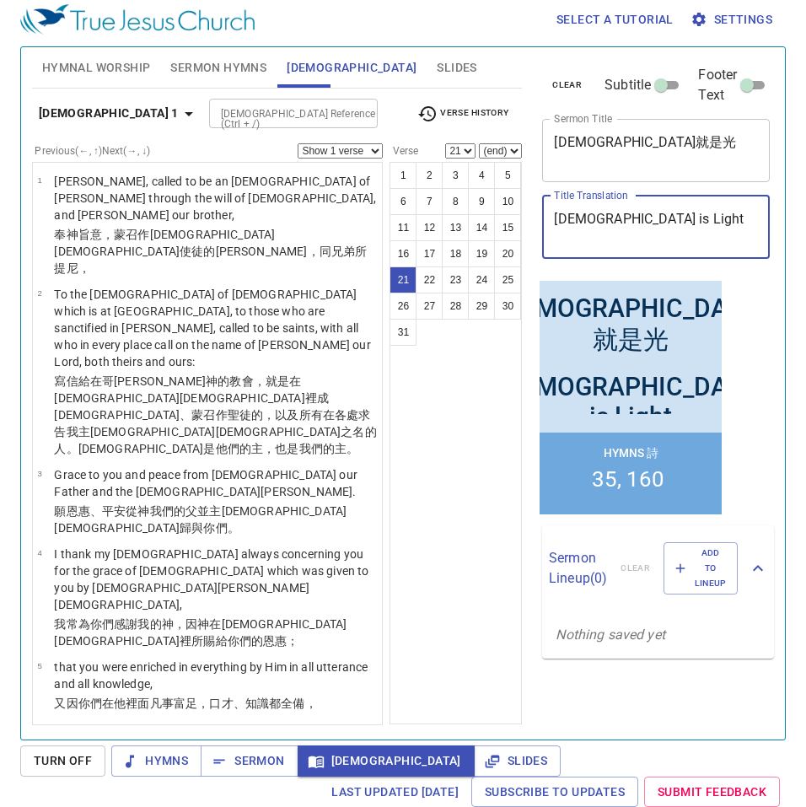
scroll to position [1815, 0]
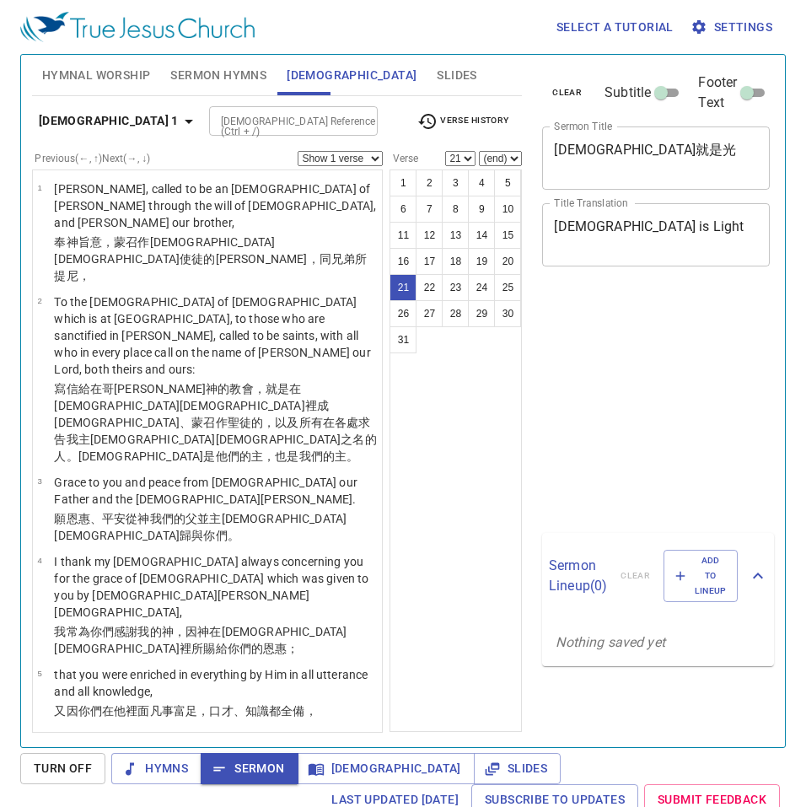
select select "21"
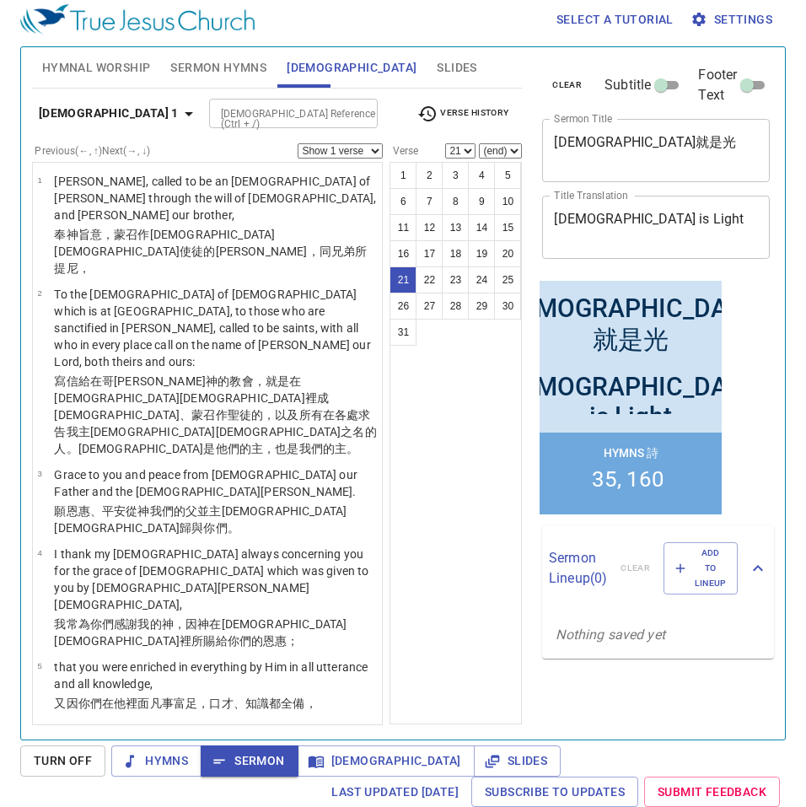
scroll to position [1815, 0]
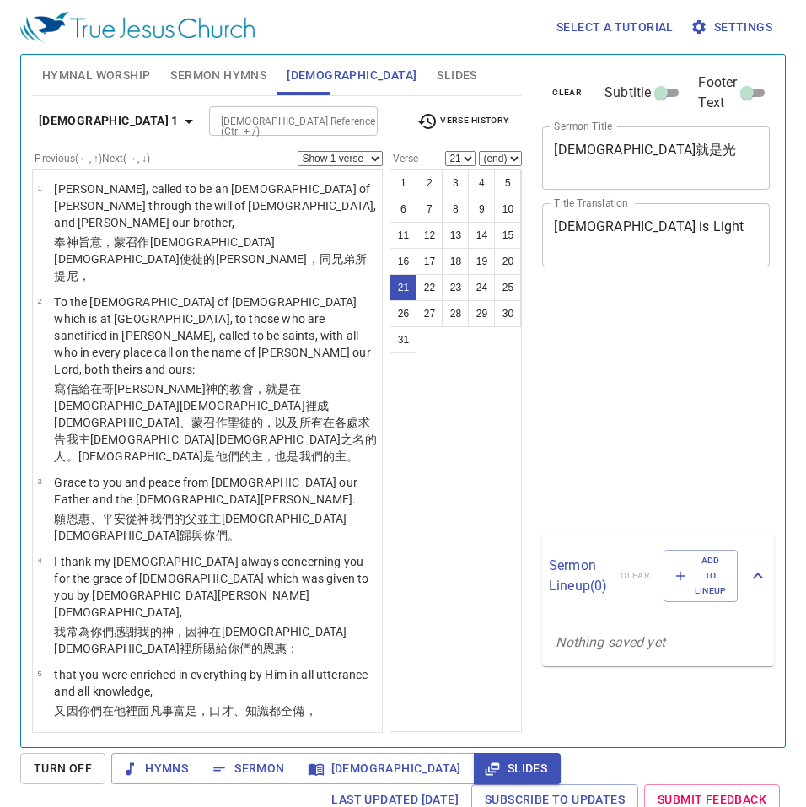
select select "21"
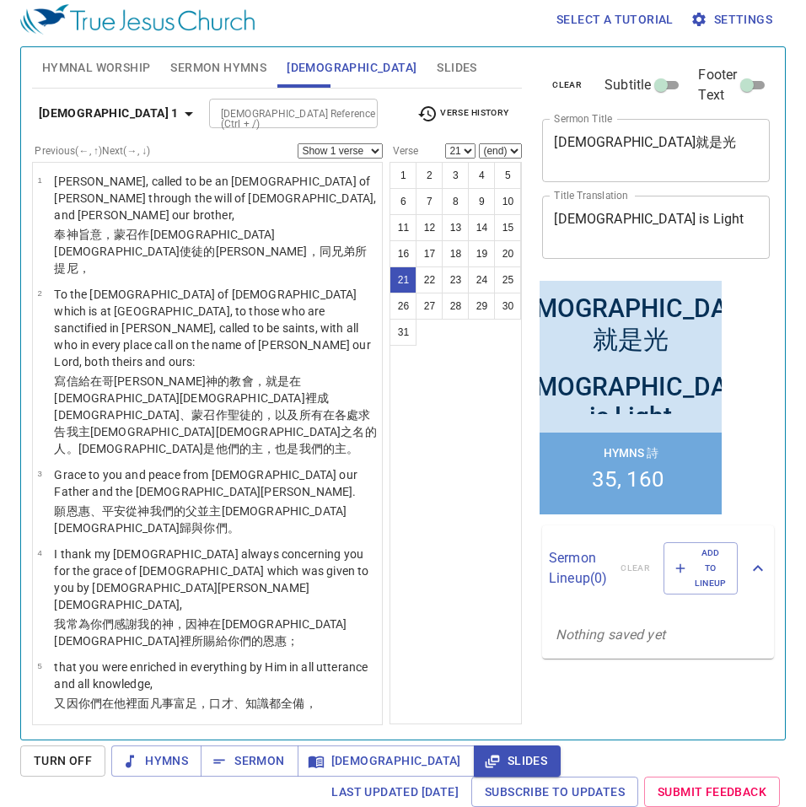
scroll to position [1815, 0]
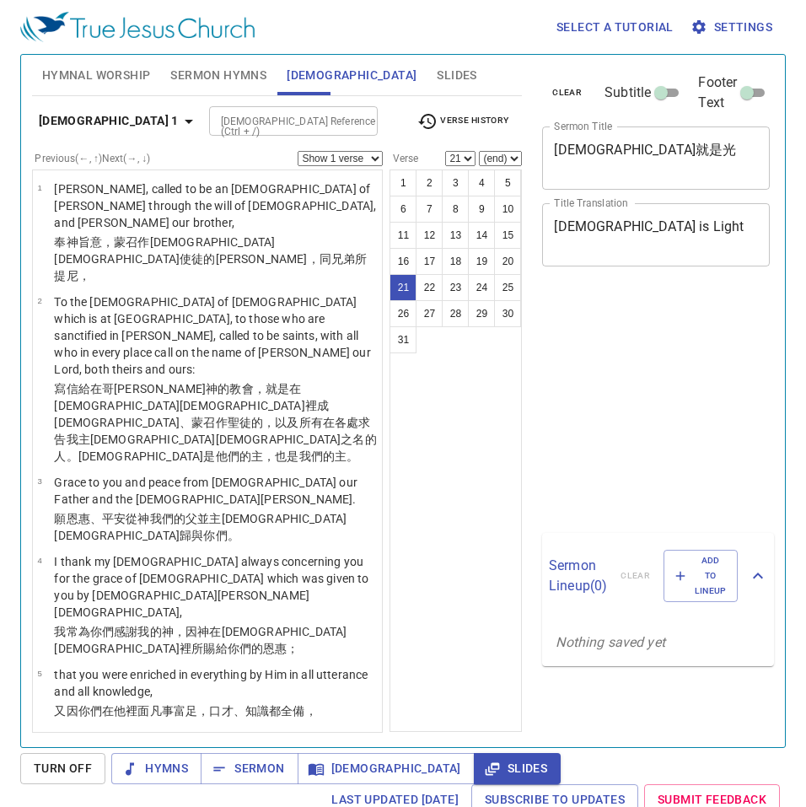
select select "21"
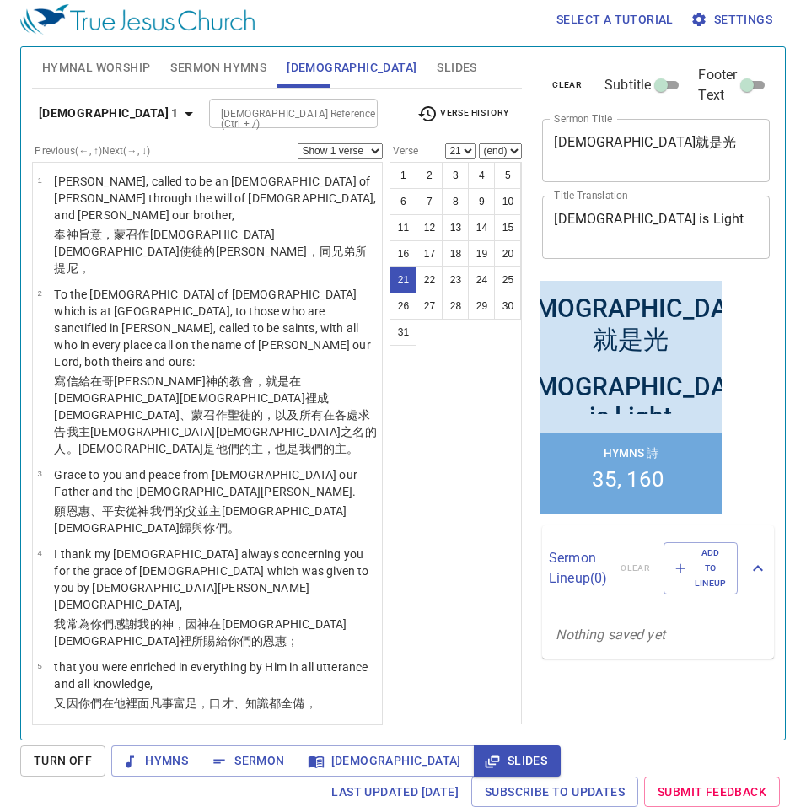
scroll to position [1815, 0]
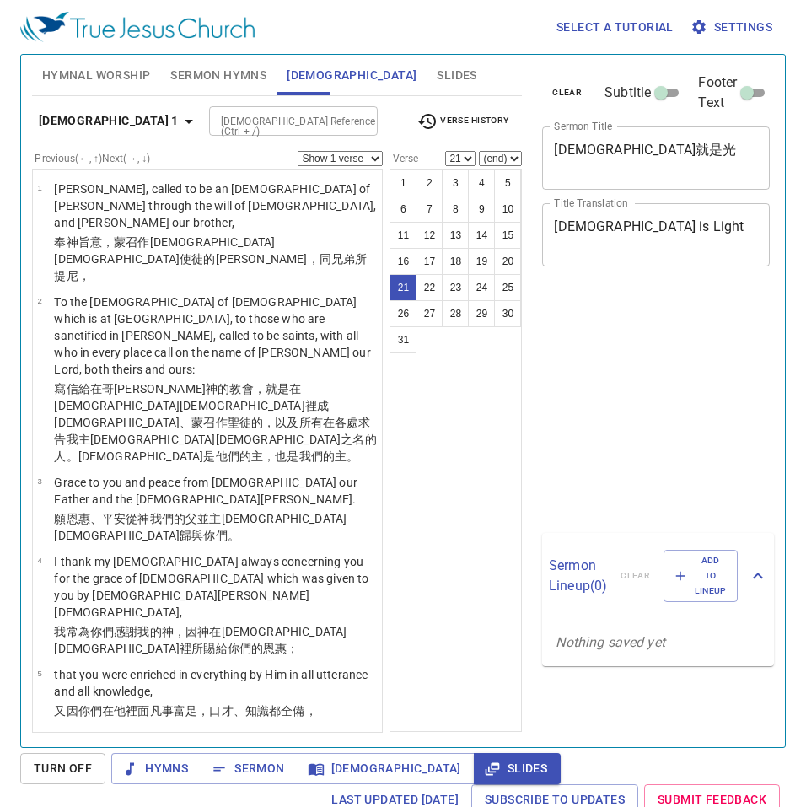
select select "21"
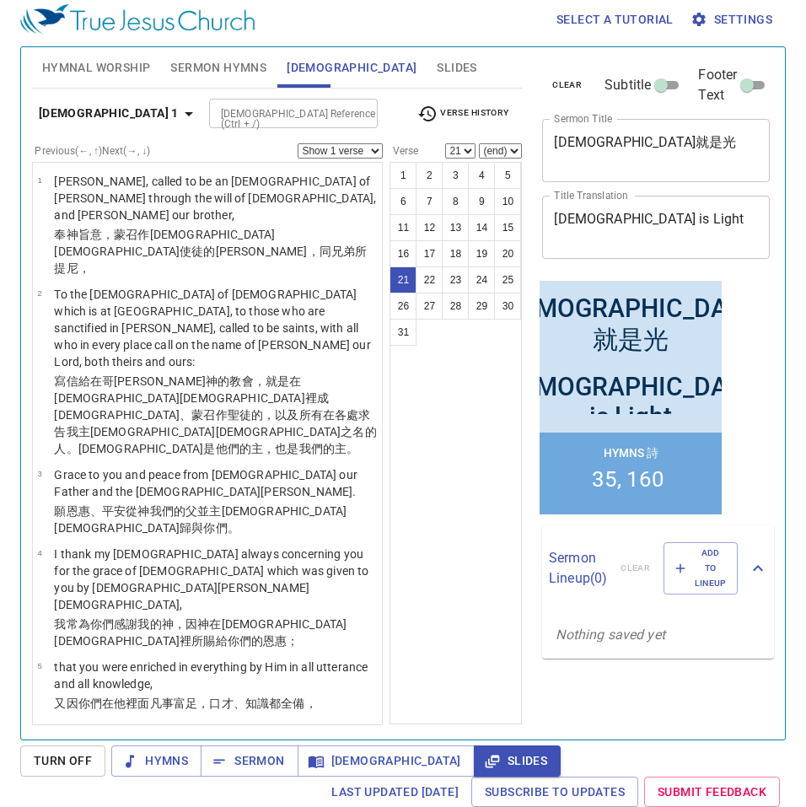
scroll to position [1815, 0]
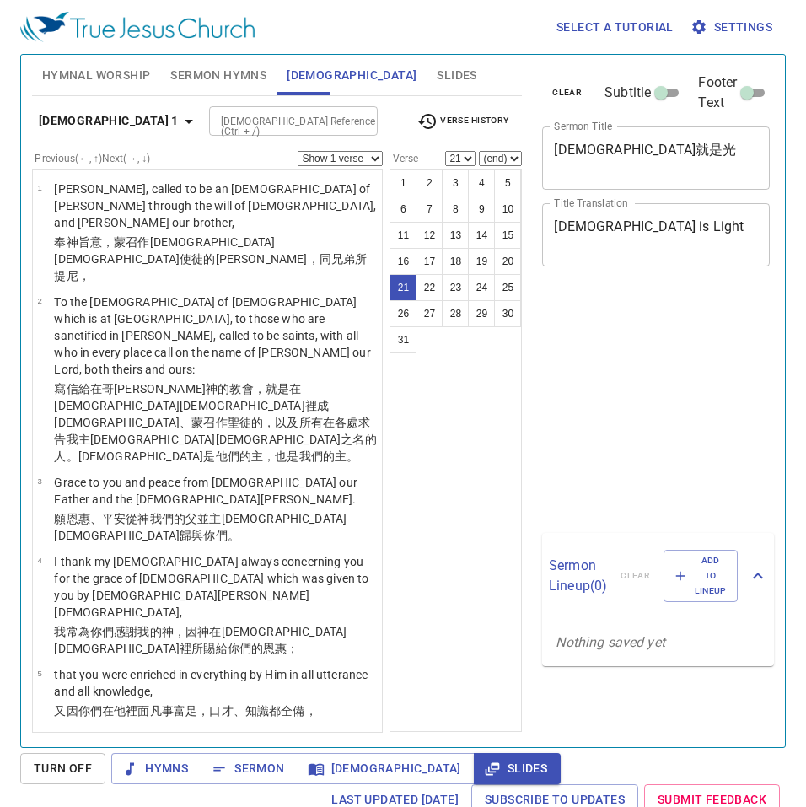
select select "21"
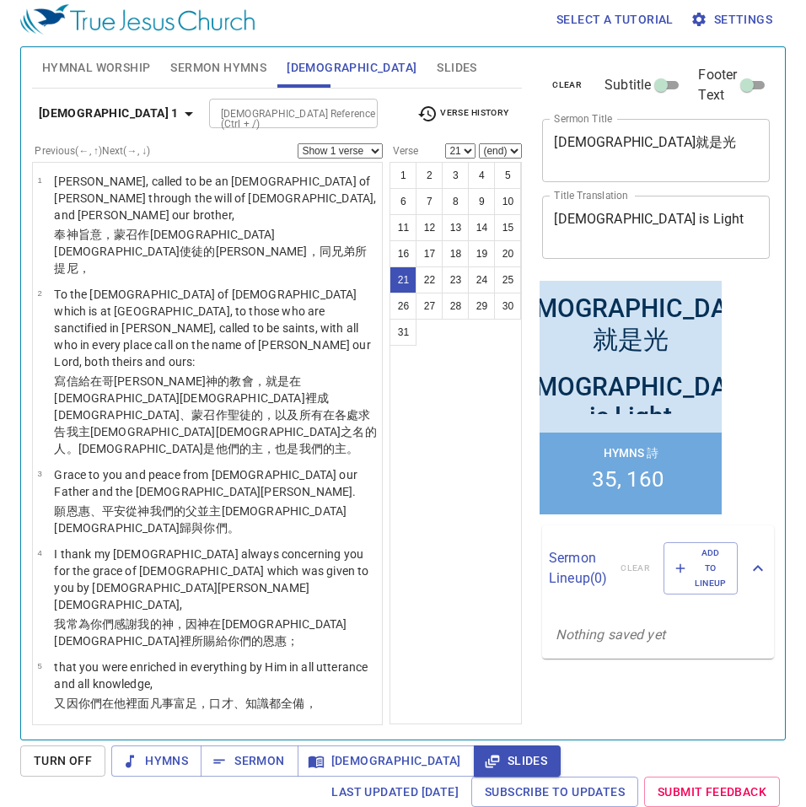
scroll to position [1815, 0]
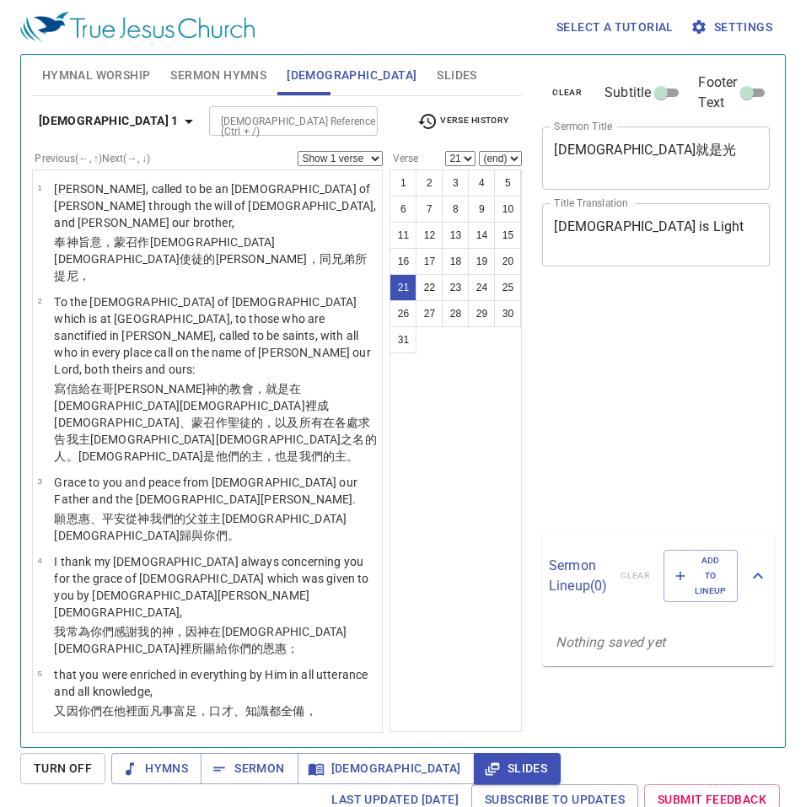
select select "21"
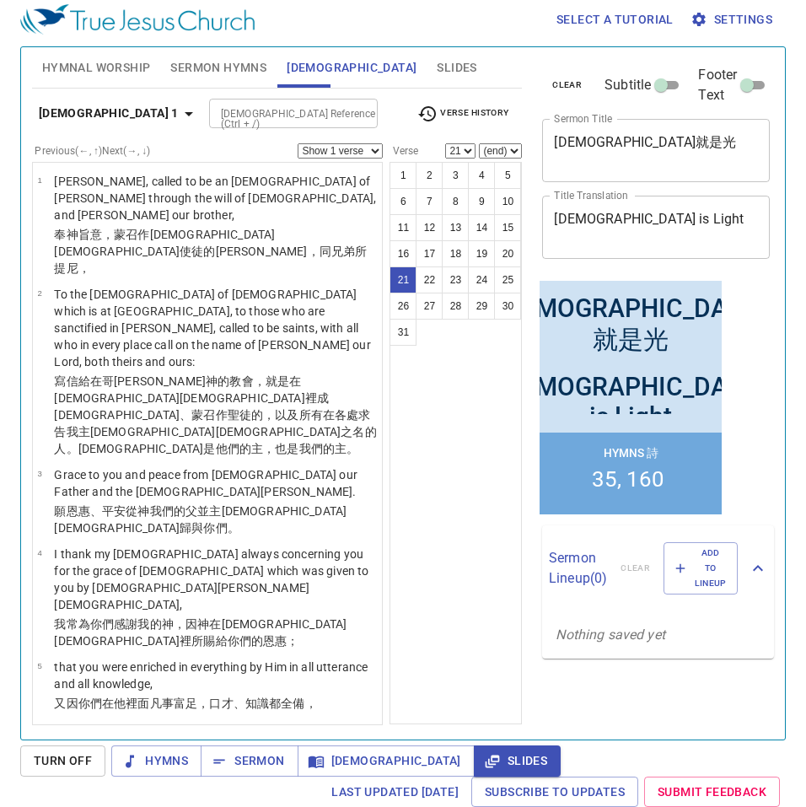
scroll to position [1815, 0]
